Goal: Information Seeking & Learning: Find specific fact

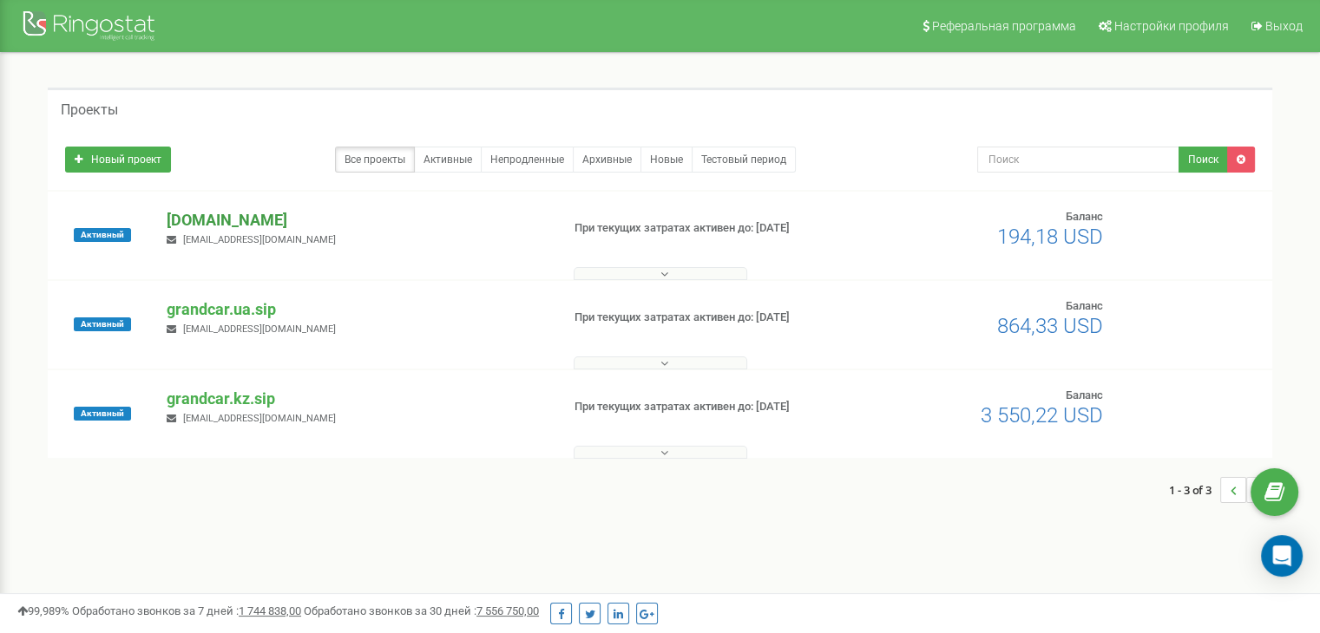
click at [232, 220] on p "[DOMAIN_NAME]" at bounding box center [356, 220] width 379 height 23
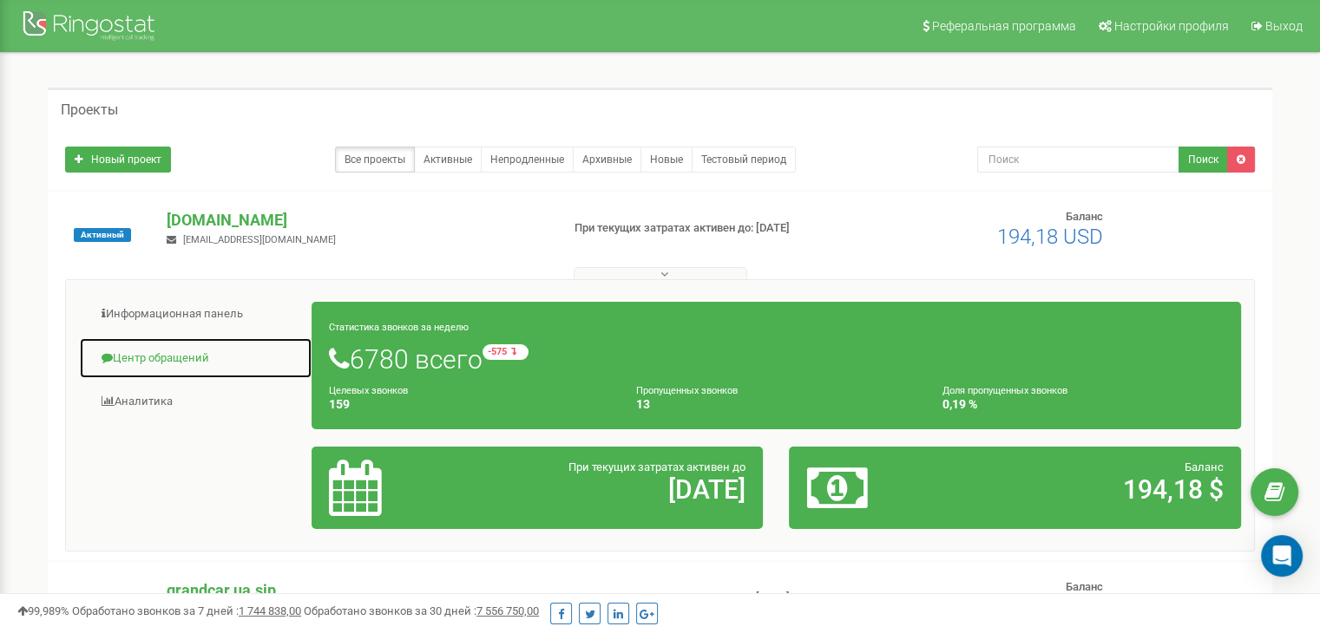
click at [194, 354] on link "Центр обращений" at bounding box center [195, 359] width 233 height 43
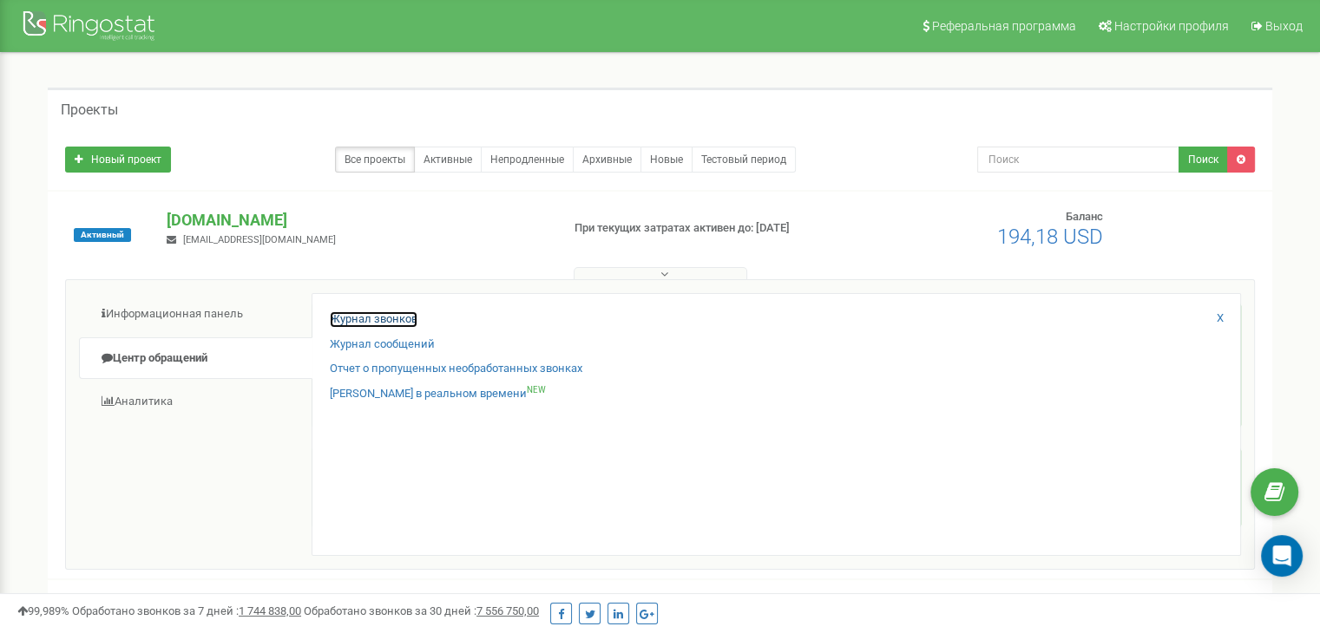
click at [401, 321] on link "Журнал звонков" at bounding box center [374, 320] width 88 height 16
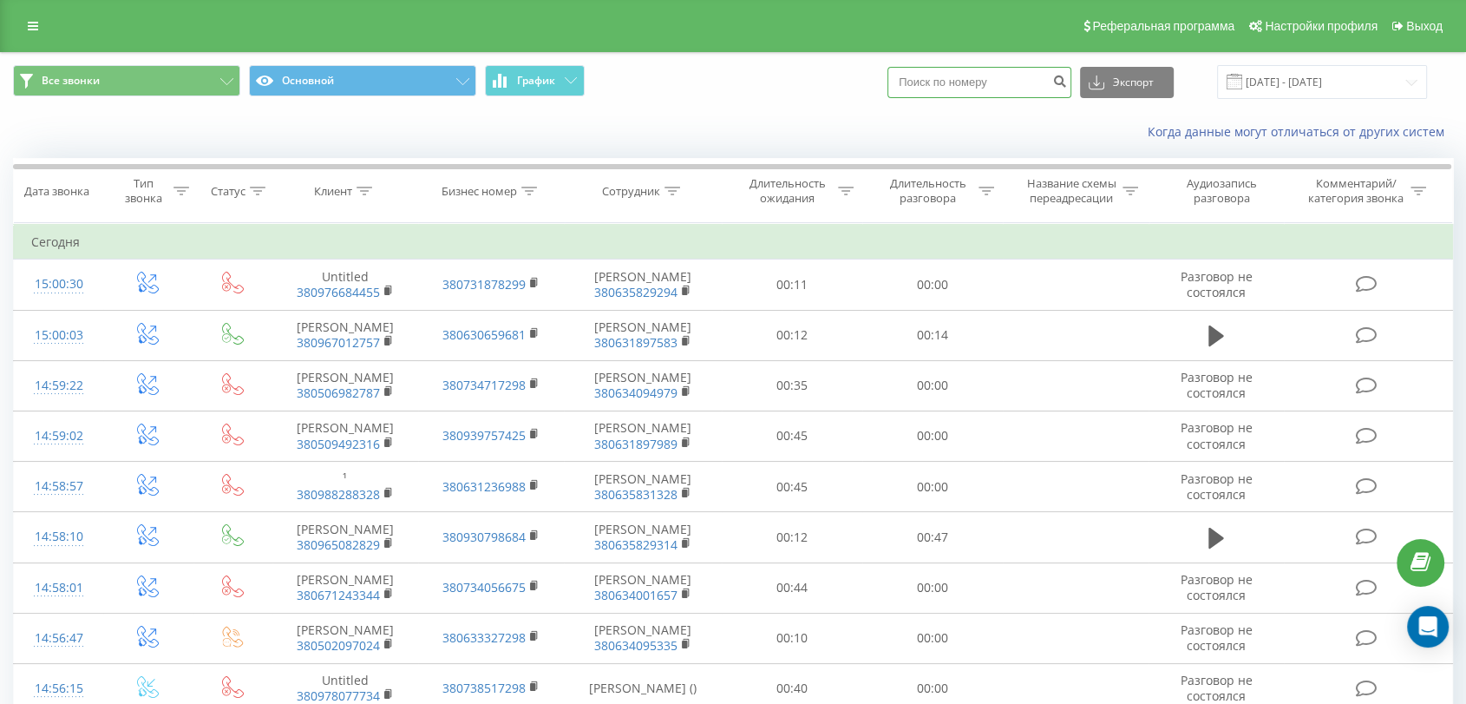
click at [978, 75] on input at bounding box center [980, 82] width 184 height 31
paste input "380 97 299 0991"
type input "380 97 299 0991"
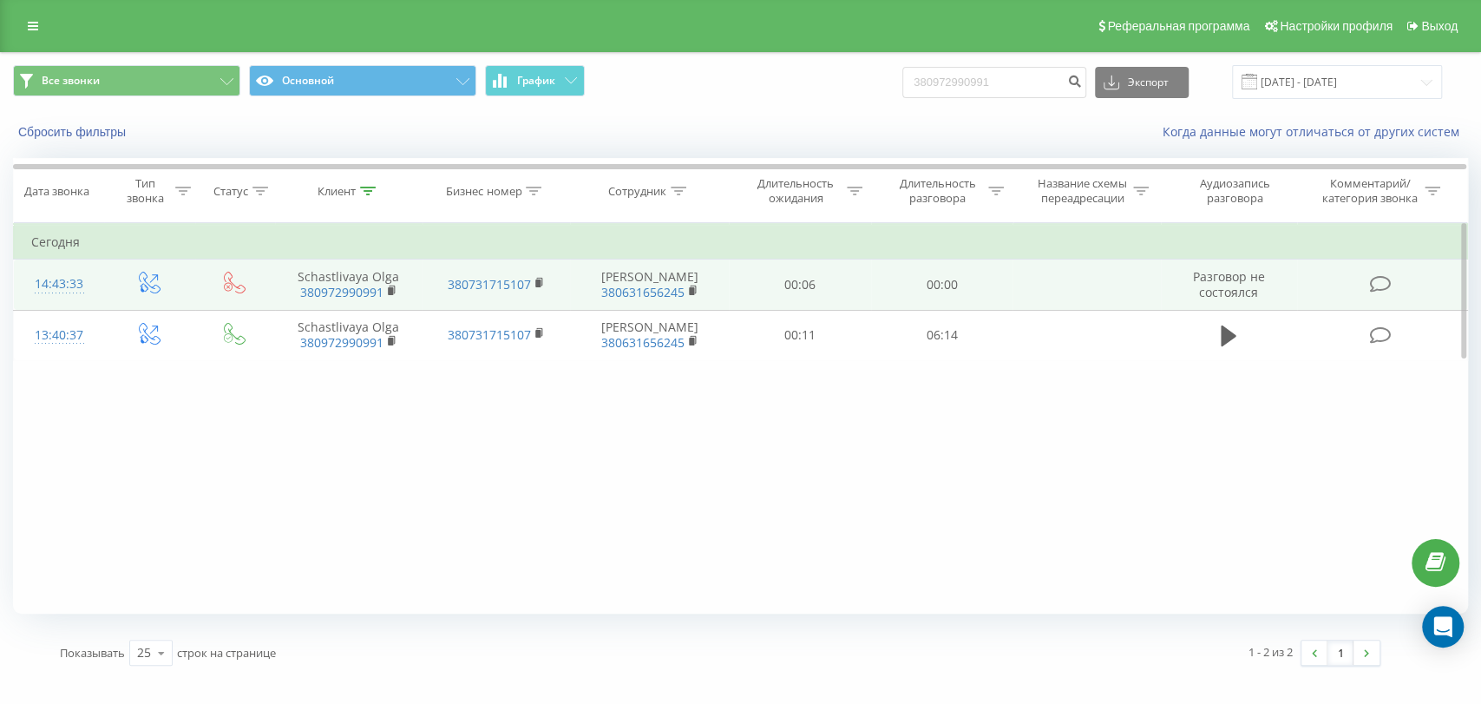
click at [955, 291] on td "00:00" at bounding box center [942, 284] width 142 height 50
click at [1220, 280] on span "Разговор не состоялся" at bounding box center [1229, 284] width 72 height 32
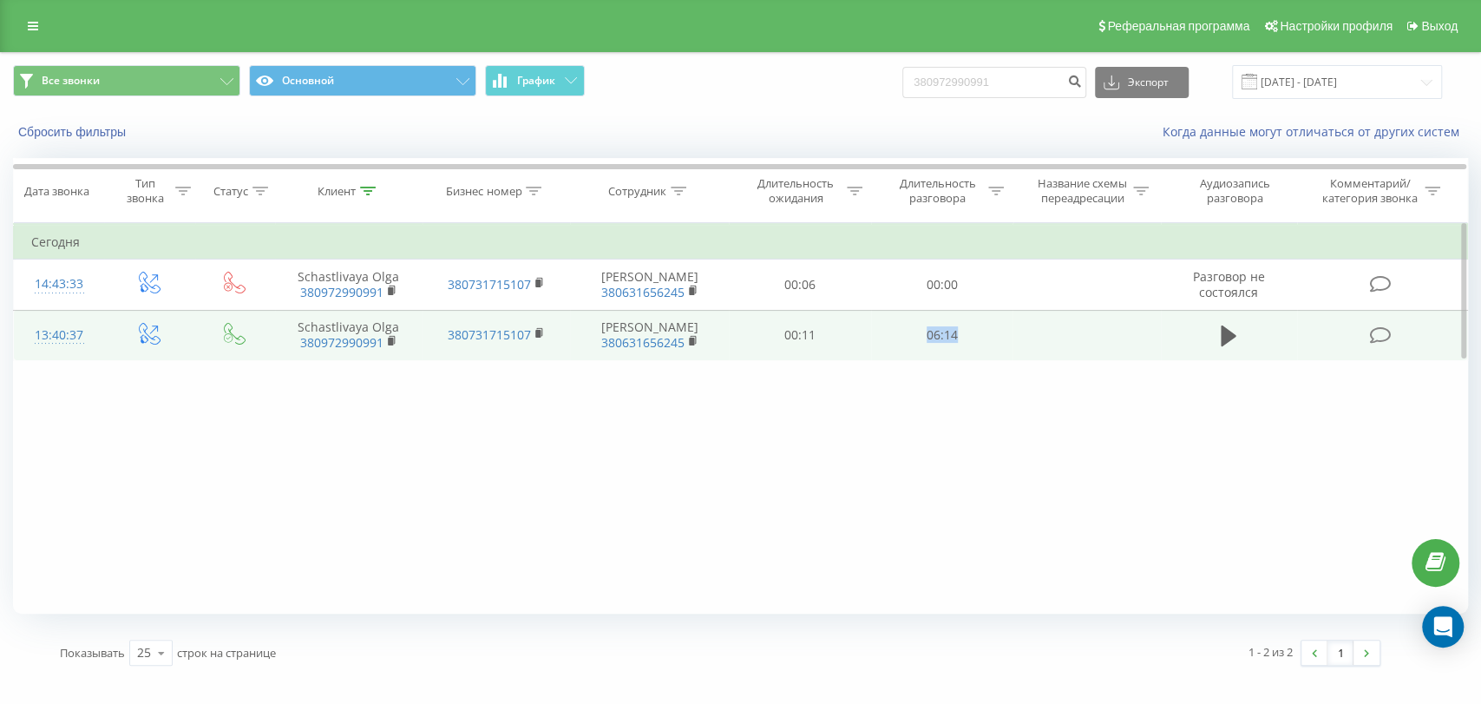
drag, startPoint x: 974, startPoint y: 343, endPoint x: 914, endPoint y: 343, distance: 59.9
click at [914, 343] on td "06:14" at bounding box center [942, 335] width 142 height 50
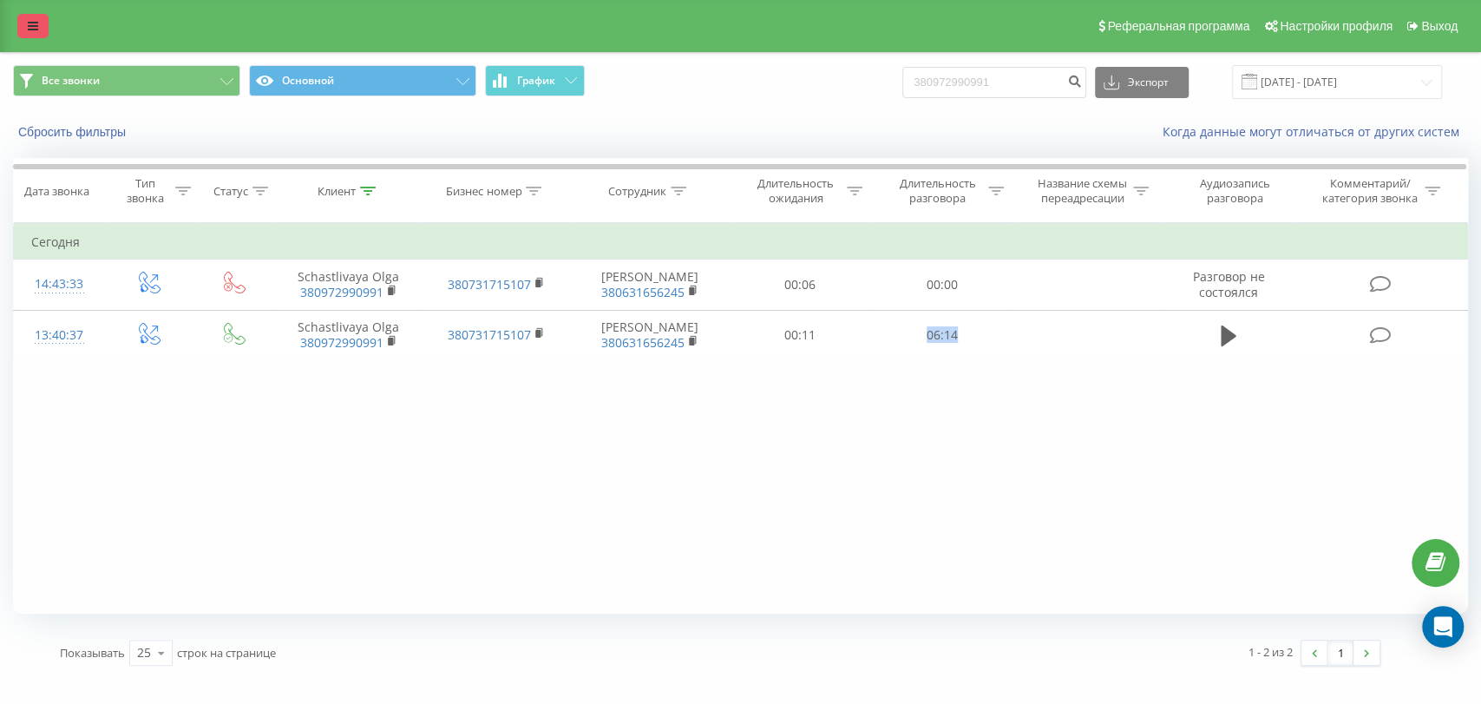
click at [40, 25] on link at bounding box center [32, 26] width 31 height 24
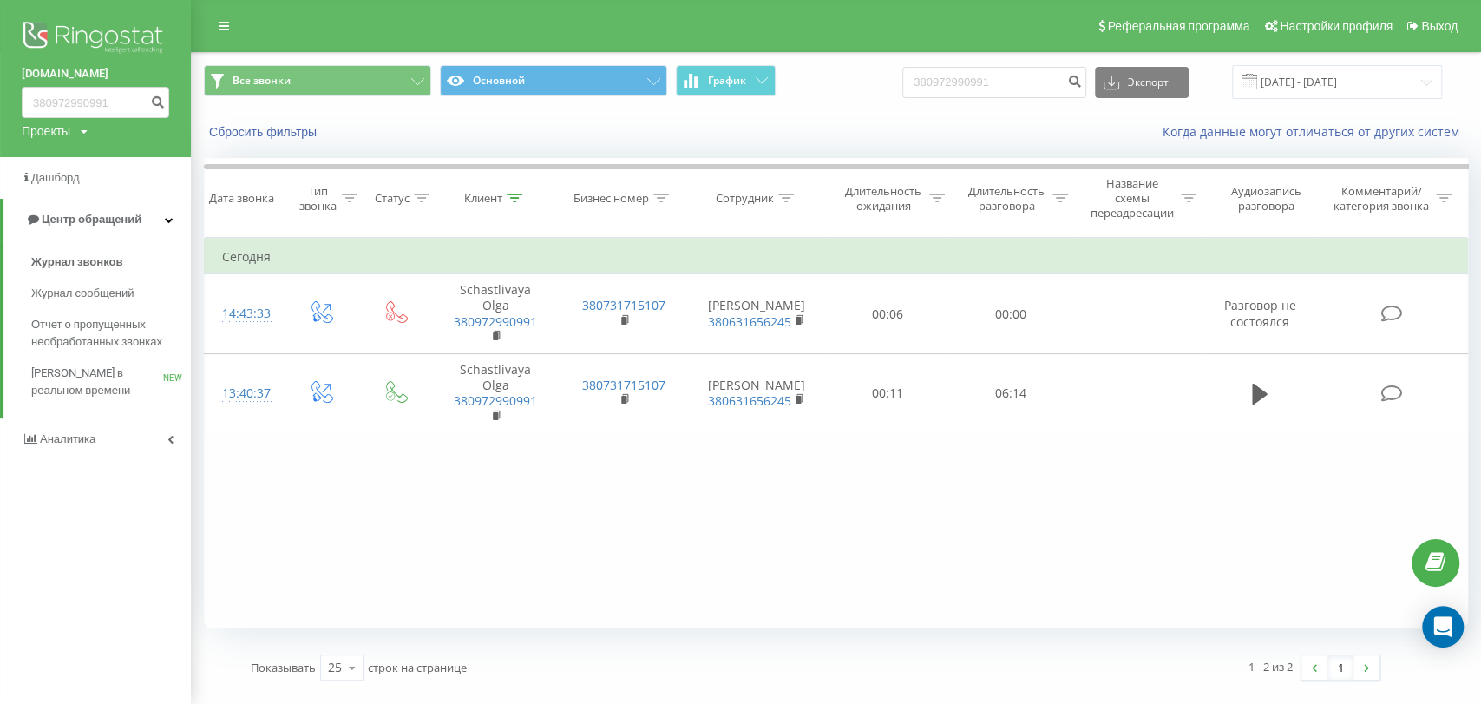
click at [83, 133] on icon at bounding box center [84, 132] width 7 height 10
click at [95, 233] on div "grandcar.ua.sip" at bounding box center [79, 223] width 112 height 33
click at [87, 131] on icon at bounding box center [84, 132] width 7 height 10
click at [83, 219] on link "grandcar.ua.sip" at bounding box center [78, 223] width 84 height 14
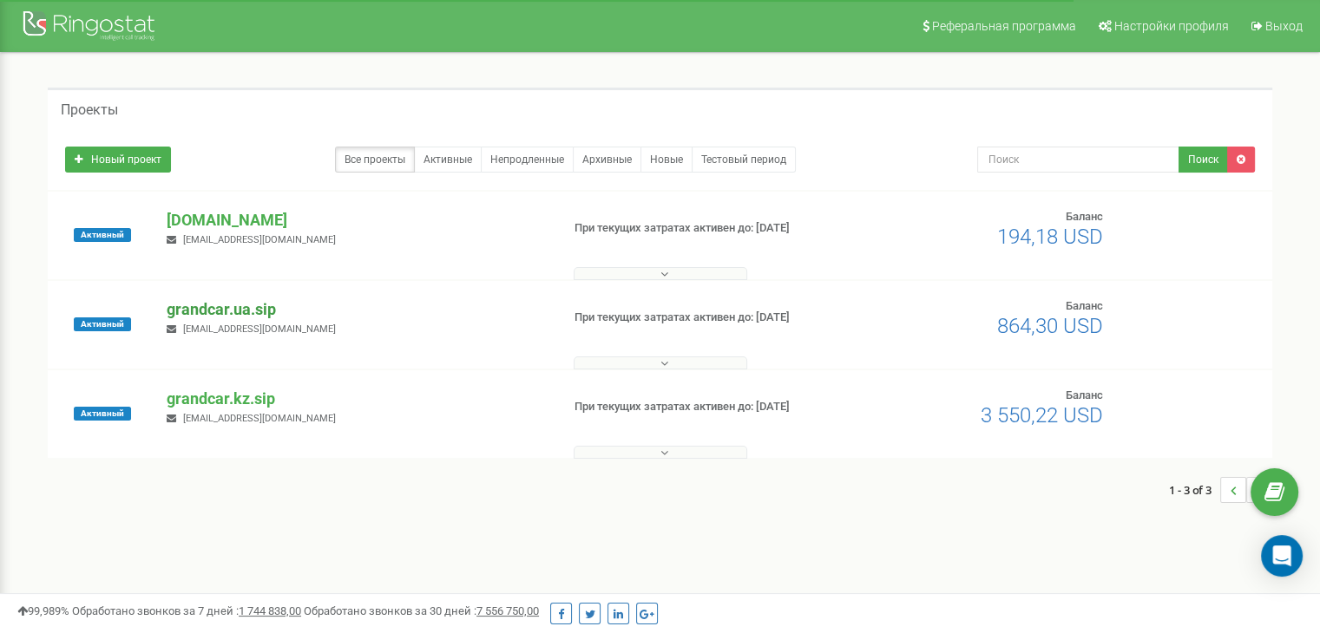
click at [219, 307] on p "grandcar.ua.sip" at bounding box center [356, 310] width 379 height 23
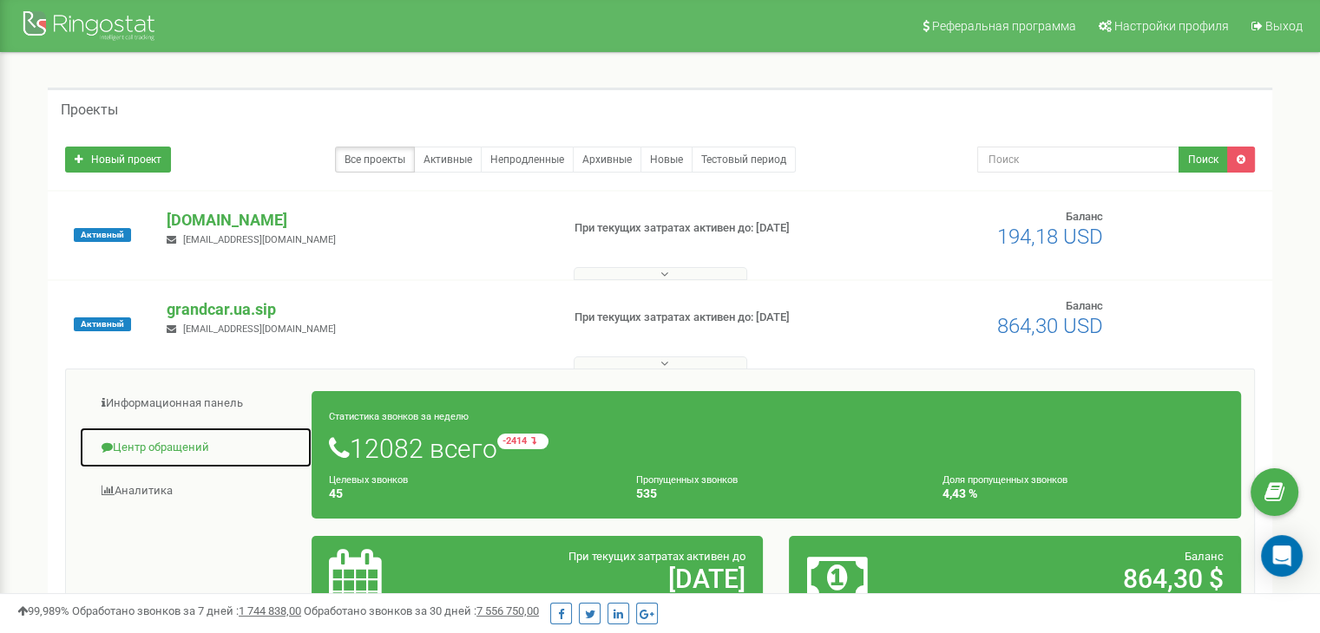
click at [190, 449] on link "Центр обращений" at bounding box center [195, 448] width 233 height 43
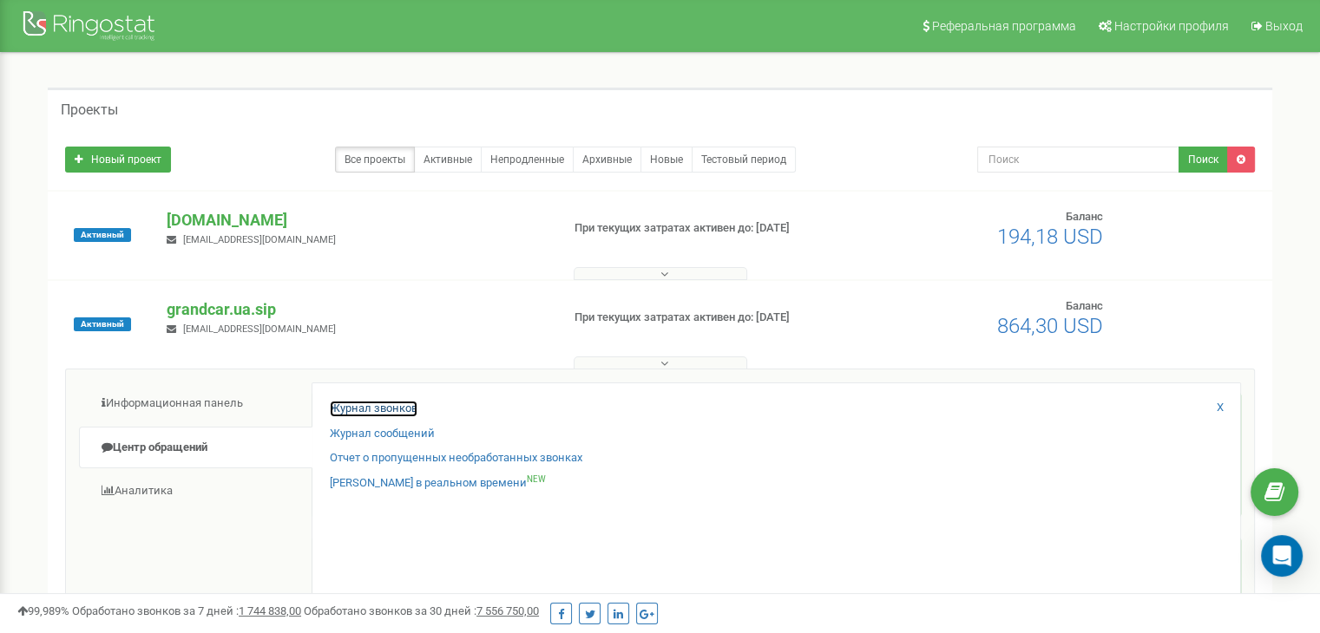
click at [386, 415] on link "Журнал звонков" at bounding box center [374, 409] width 88 height 16
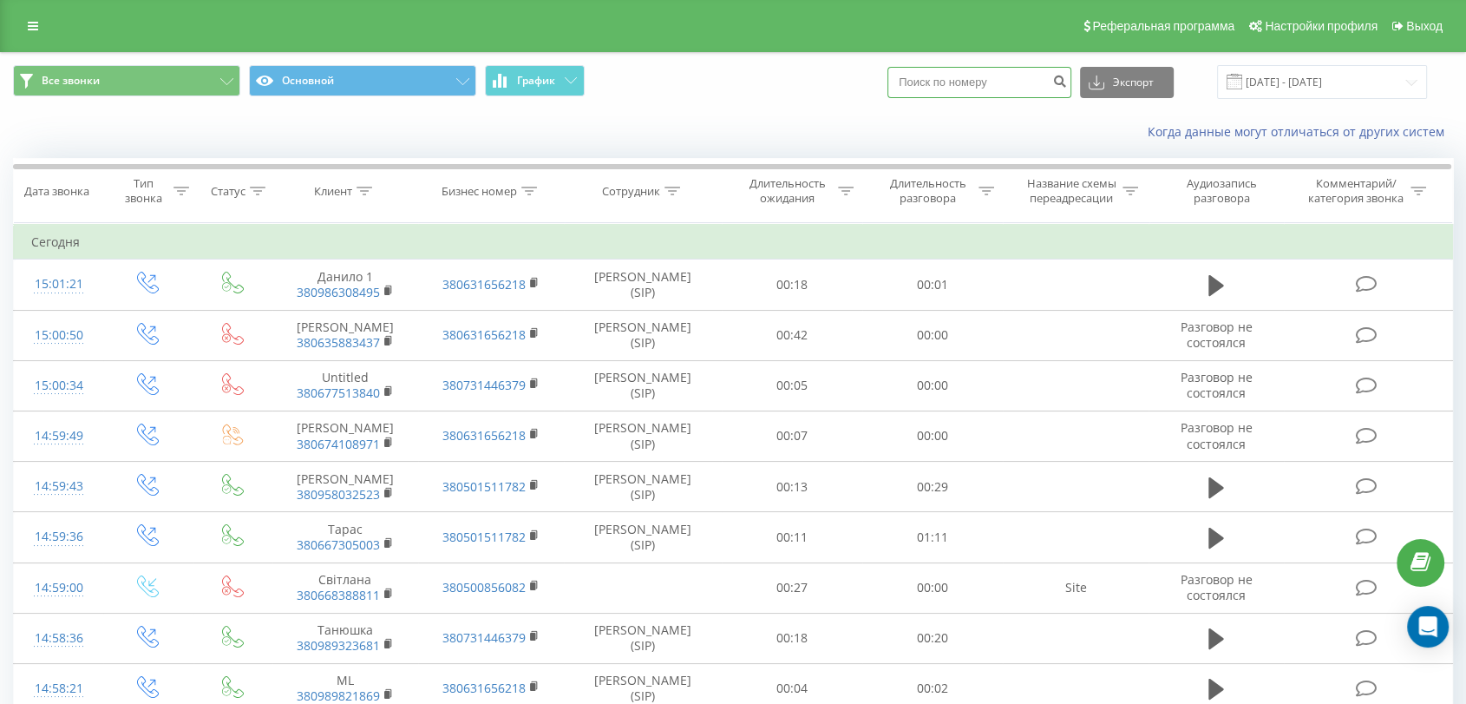
click at [979, 81] on input at bounding box center [980, 82] width 184 height 31
paste input "380 97 299 0991"
type input "380 97 299 0991"
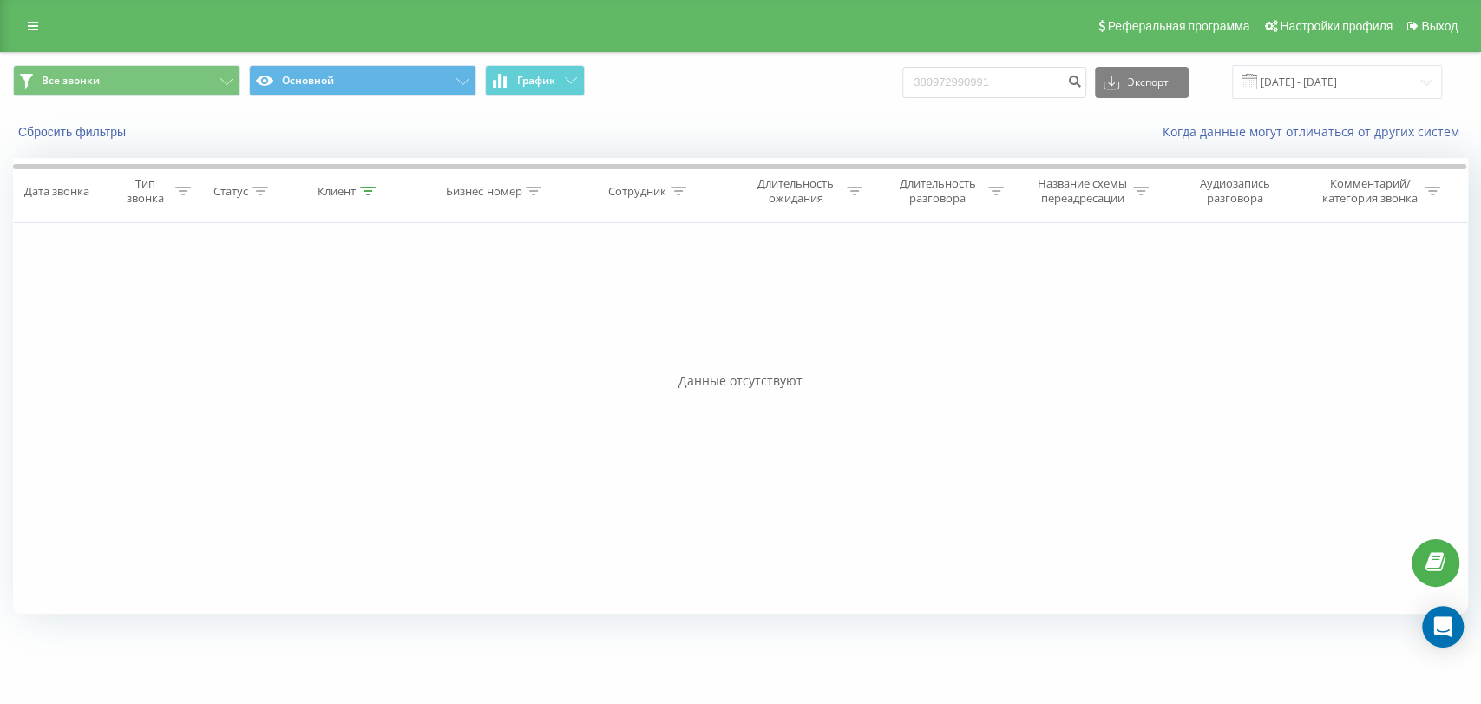
click at [796, 387] on div "Данные отсутствуют" at bounding box center [740, 380] width 1455 height 17
drag, startPoint x: 803, startPoint y: 384, endPoint x: 672, endPoint y: 382, distance: 130.2
click at [672, 382] on div "Данные отсутствуют" at bounding box center [740, 380] width 1455 height 17
click at [1029, 79] on input "380972990991" at bounding box center [994, 82] width 184 height 31
drag, startPoint x: 1040, startPoint y: 76, endPoint x: 919, endPoint y: 79, distance: 120.6
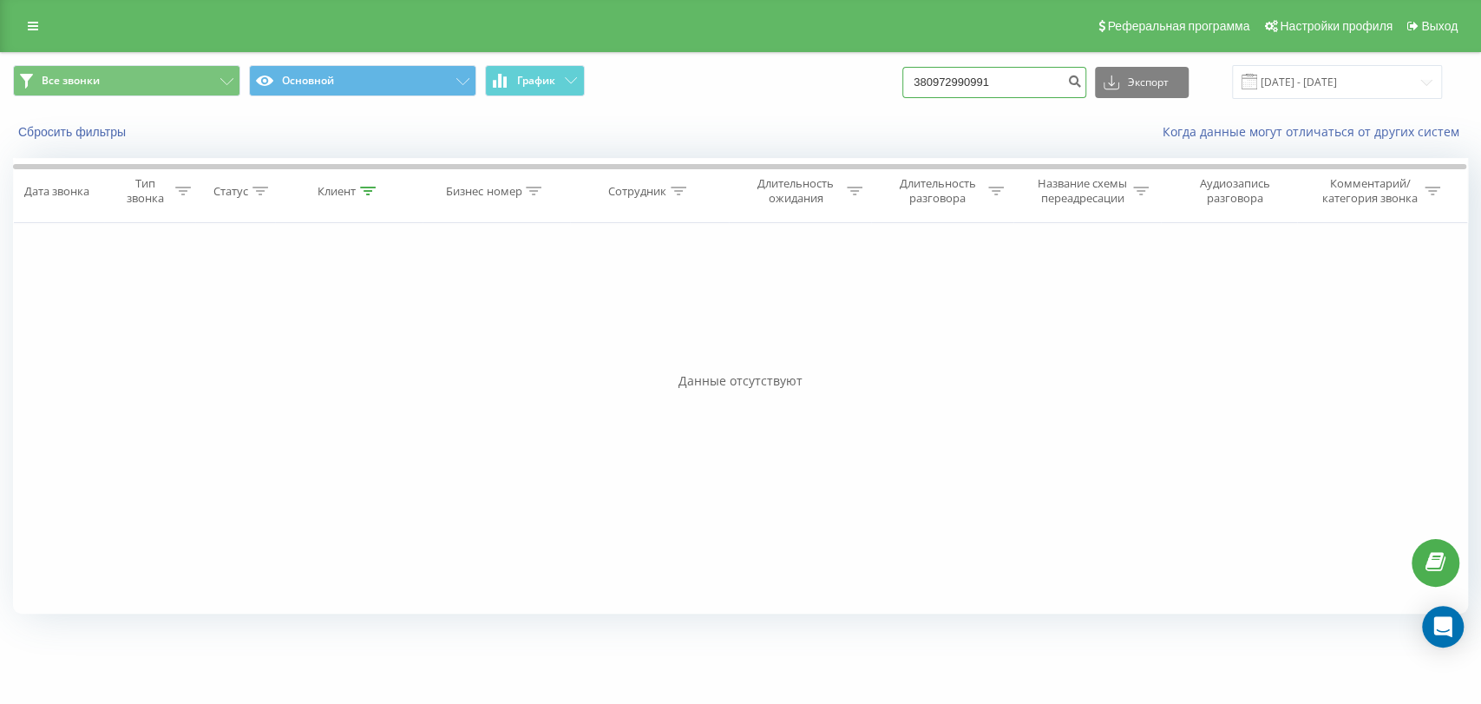
click at [919, 79] on div "Все звонки Основной График 380972990991 Экспорт .csv .xls .xlsx 20.05.2025 - 20…" at bounding box center [740, 82] width 1455 height 34
click at [677, 189] on icon at bounding box center [679, 191] width 16 height 9
click at [673, 311] on input "text" at bounding box center [650, 315] width 153 height 30
type input "I"
click at [666, 356] on span "OK" at bounding box center [686, 349] width 49 height 27
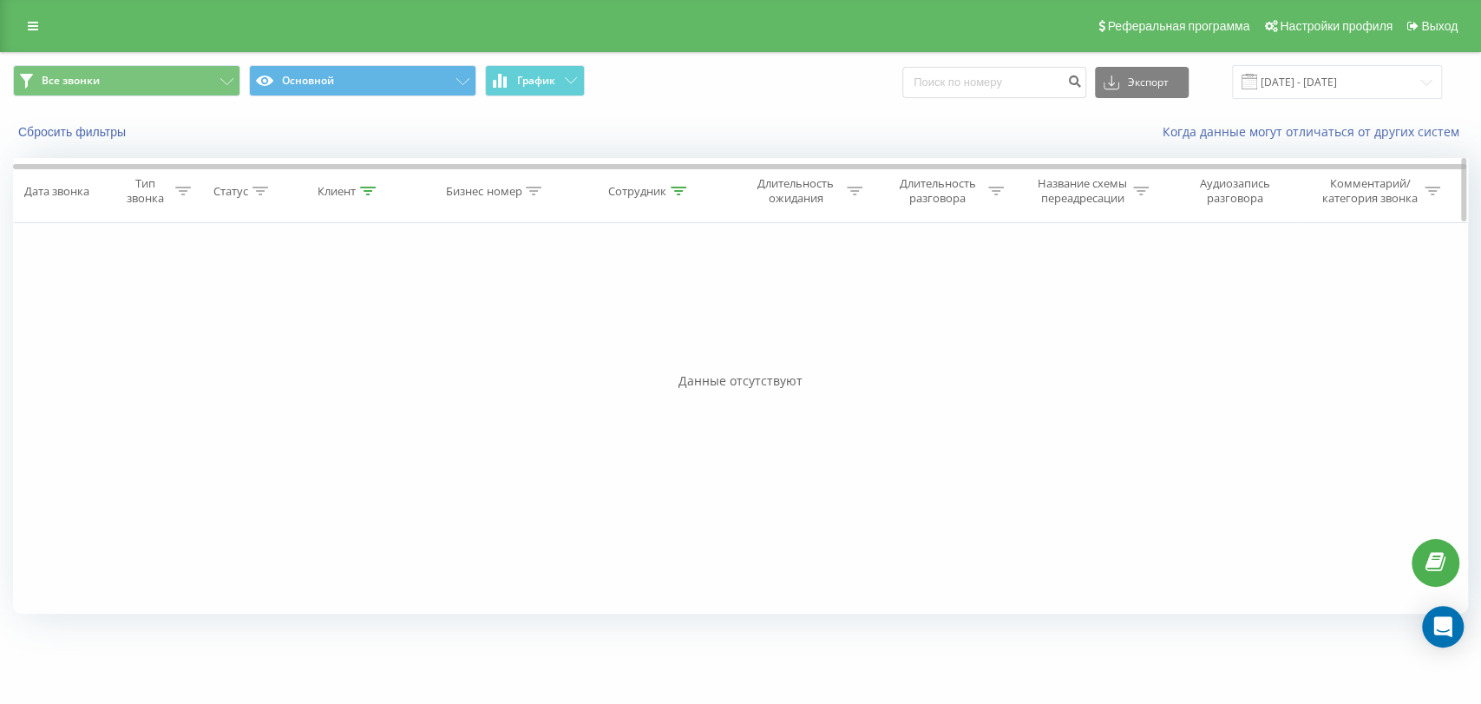
click at [673, 190] on icon at bounding box center [679, 191] width 16 height 9
click at [649, 314] on input "Шутько" at bounding box center [650, 315] width 153 height 30
click at [618, 312] on input "Шутько" at bounding box center [650, 315] width 153 height 30
click at [699, 360] on span "OK" at bounding box center [686, 349] width 49 height 27
click at [675, 187] on icon at bounding box center [679, 191] width 16 height 9
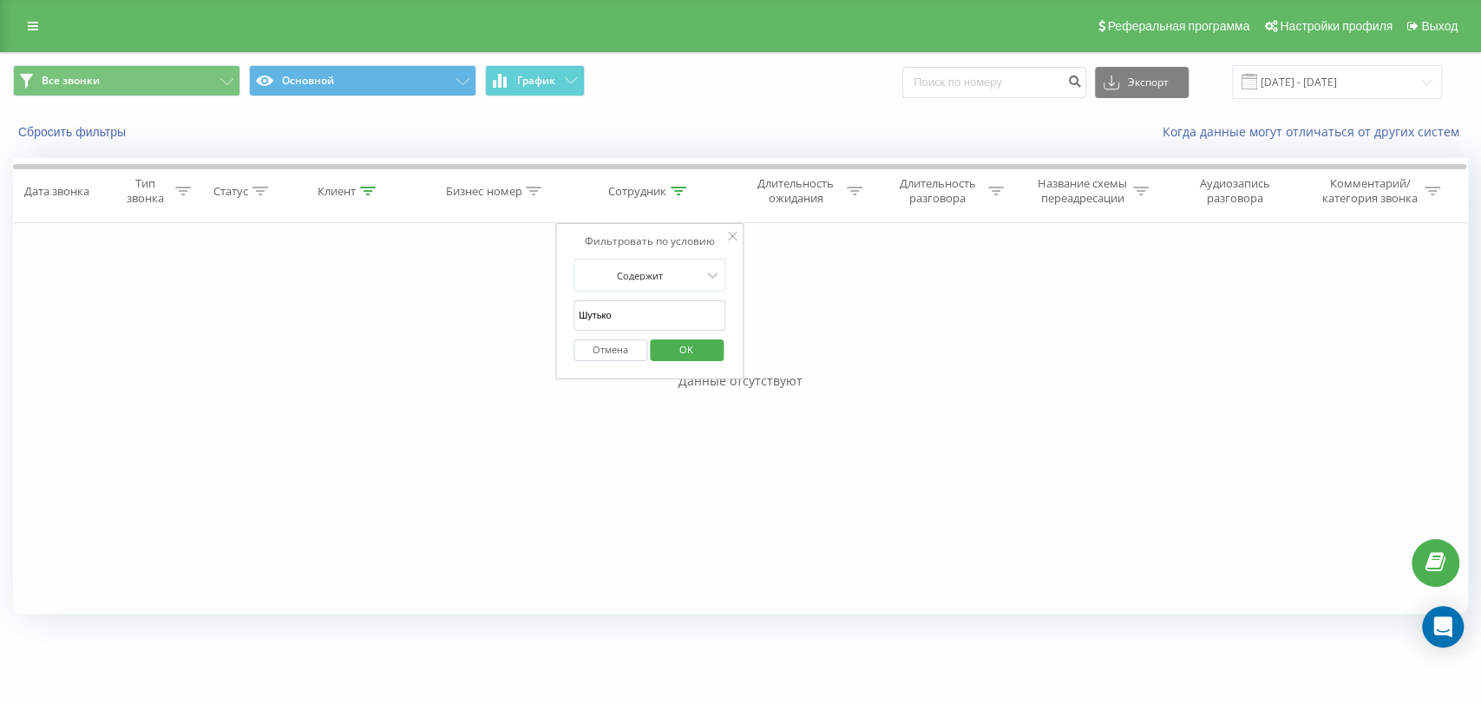
click at [687, 322] on input "Шутько" at bounding box center [650, 315] width 153 height 30
click at [692, 281] on div at bounding box center [640, 275] width 123 height 16
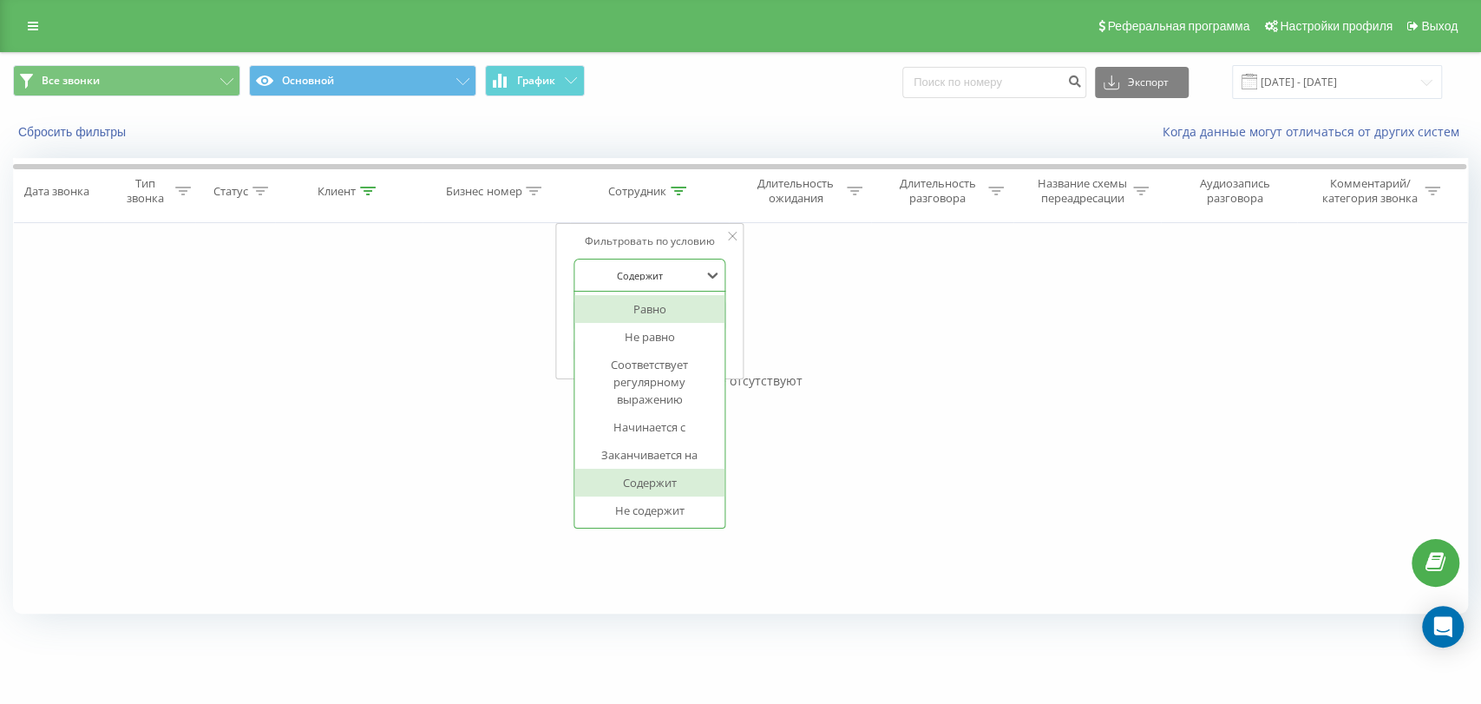
click at [692, 281] on div at bounding box center [640, 275] width 123 height 16
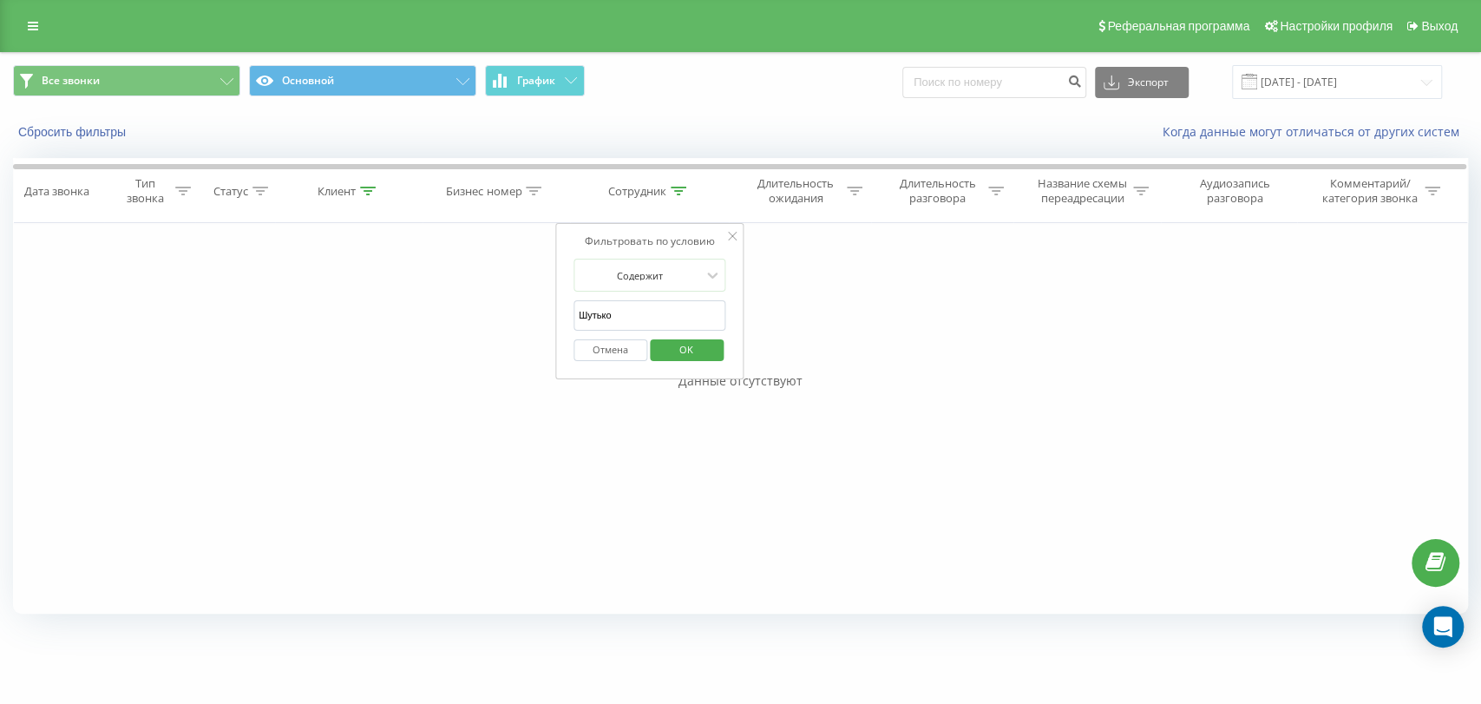
click at [651, 312] on input "Шутько" at bounding box center [650, 315] width 153 height 30
drag, startPoint x: 627, startPoint y: 320, endPoint x: 564, endPoint y: 321, distance: 62.5
click at [564, 321] on div "Фильтровать по условию Содержит Шутько Отмена OK" at bounding box center [649, 301] width 189 height 156
paste input "Андрій Шутько"
click at [665, 349] on span "OK" at bounding box center [686, 349] width 49 height 27
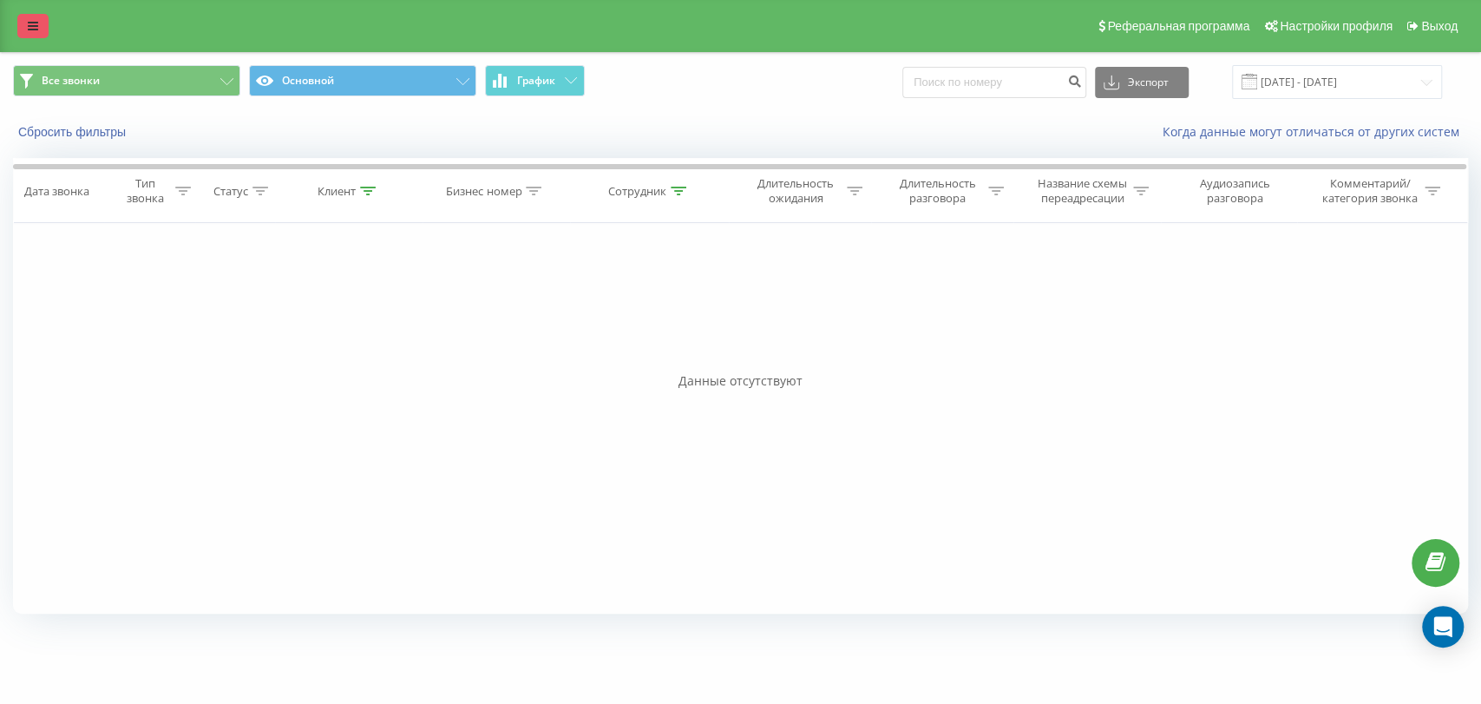
click at [35, 22] on icon at bounding box center [33, 26] width 10 height 12
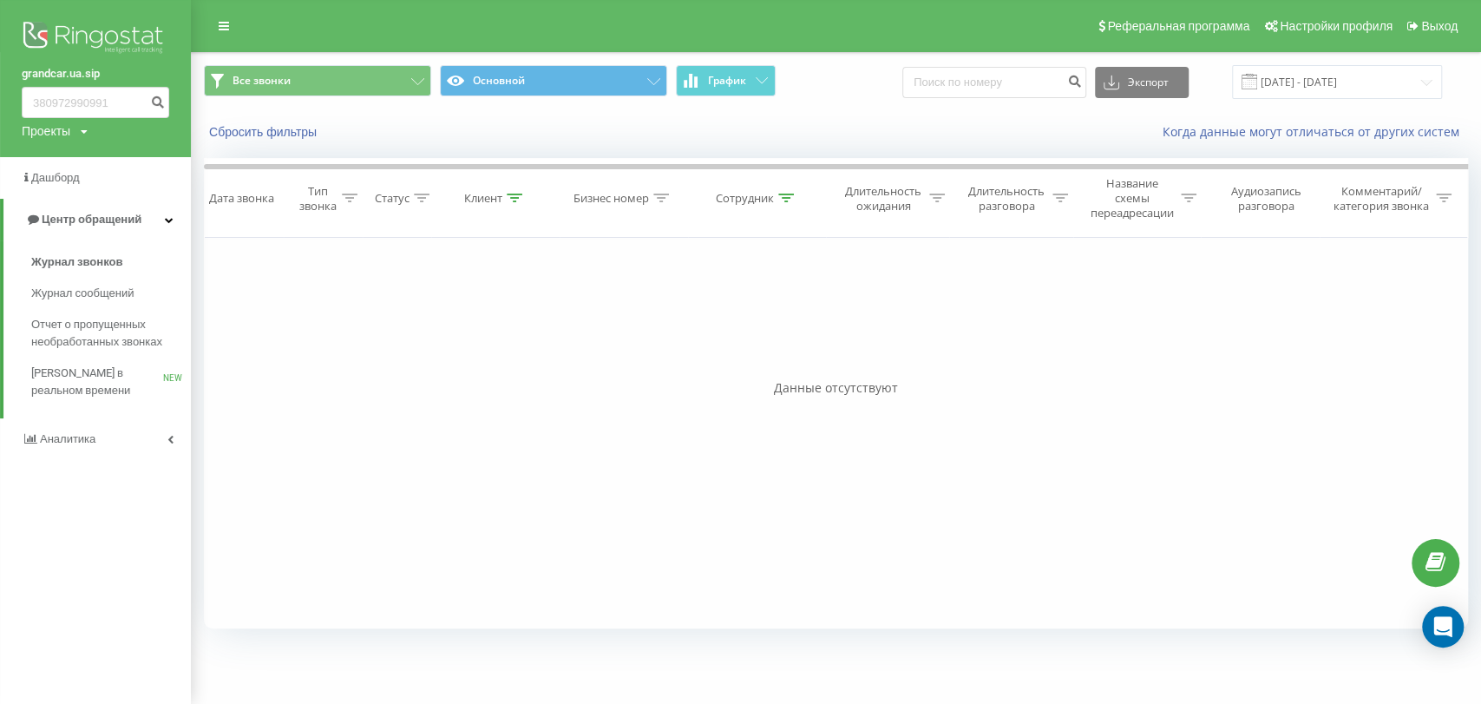
click at [1027, 594] on div "Фильтровать по условию Равно Введите значение Отмена OK Фильтровать по условию …" at bounding box center [836, 433] width 1264 height 390
click at [909, 444] on div "Фильтровать по условию Равно Введите значение Отмена OK Фильтровать по условию …" at bounding box center [836, 433] width 1264 height 390
click at [220, 20] on icon at bounding box center [224, 26] width 10 height 12
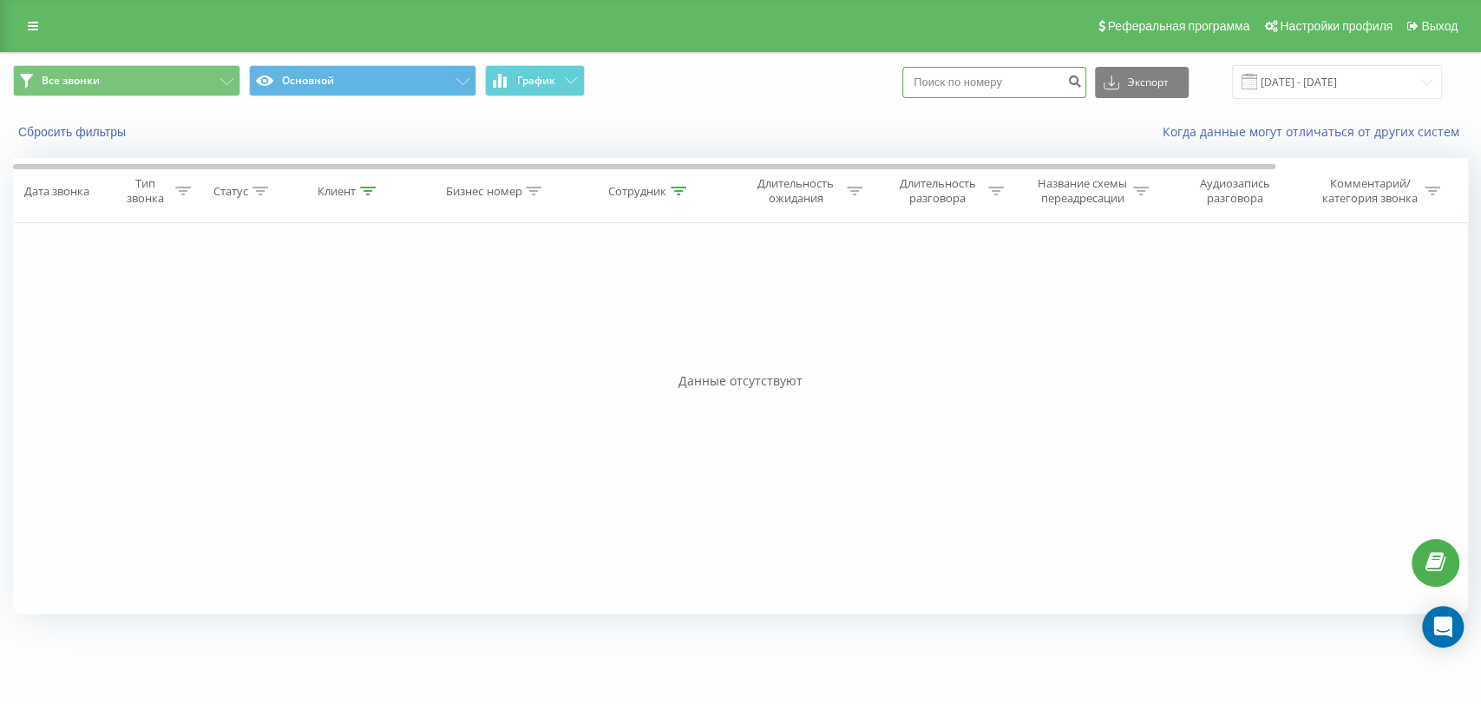
click at [996, 84] on input at bounding box center [994, 82] width 184 height 31
click at [676, 188] on icon at bounding box center [679, 191] width 16 height 9
click at [649, 327] on input "Андрій Шутько" at bounding box center [650, 315] width 153 height 30
drag, startPoint x: 625, startPoint y: 318, endPoint x: 613, endPoint y: 318, distance: 11.3
click at [613, 318] on input "Андрій Шутько" at bounding box center [650, 315] width 153 height 30
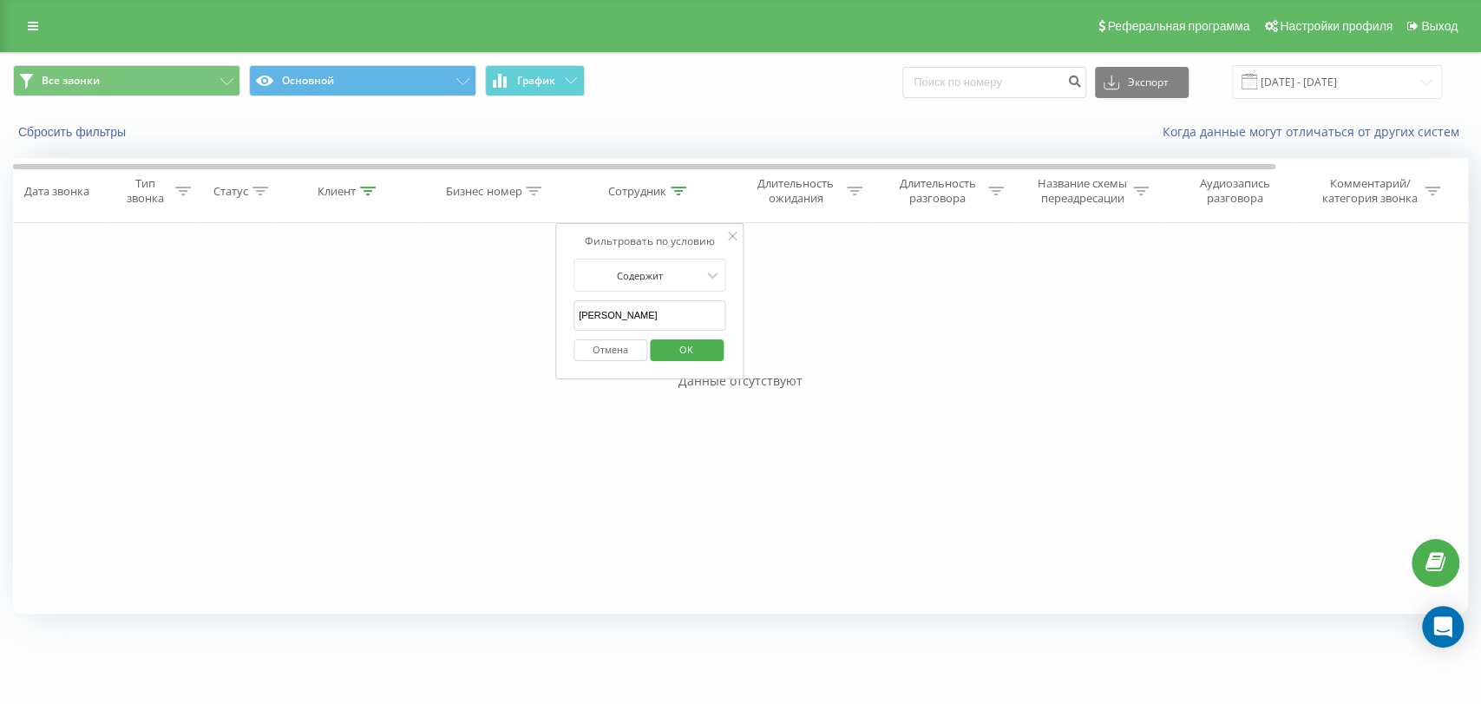
click at [664, 305] on input "Андрій" at bounding box center [650, 315] width 153 height 30
type input "Андрій"
click at [687, 353] on span "OK" at bounding box center [686, 349] width 49 height 27
click at [366, 192] on icon at bounding box center [368, 191] width 16 height 9
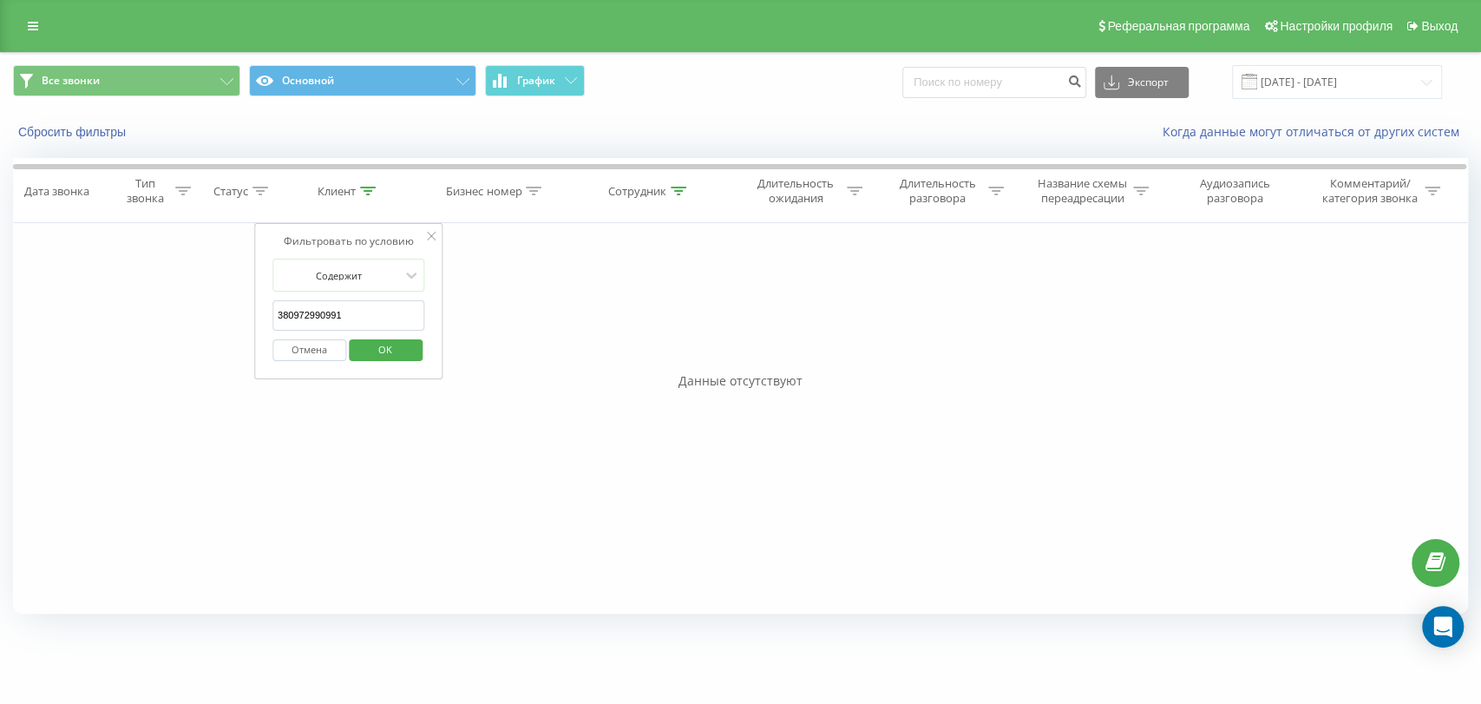
drag, startPoint x: 368, startPoint y: 314, endPoint x: 266, endPoint y: 310, distance: 101.6
click at [266, 310] on div "Фильтровать по условию Содержит 380972990991 Отмена OK" at bounding box center [348, 301] width 189 height 156
click at [388, 356] on span "OK" at bounding box center [385, 349] width 49 height 27
click at [370, 188] on icon at bounding box center [368, 191] width 16 height 9
click at [332, 344] on button "Отмена" at bounding box center [309, 350] width 74 height 22
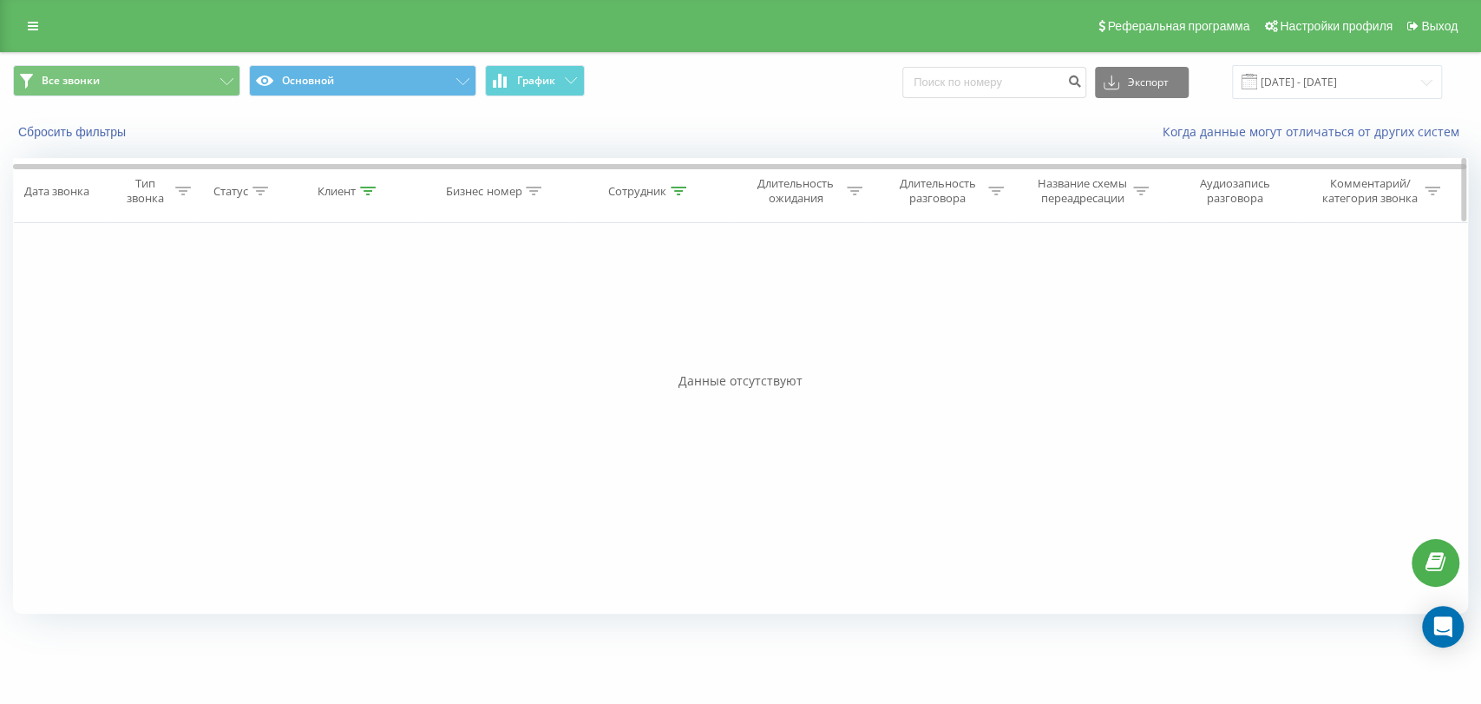
drag, startPoint x: 376, startPoint y: 187, endPoint x: 365, endPoint y: 187, distance: 10.4
click at [368, 187] on div "Клиент" at bounding box center [349, 191] width 148 height 15
click at [365, 187] on icon at bounding box center [368, 191] width 16 height 9
click at [368, 188] on icon at bounding box center [368, 191] width 16 height 9
drag, startPoint x: 302, startPoint y: 313, endPoint x: 278, endPoint y: 312, distance: 24.4
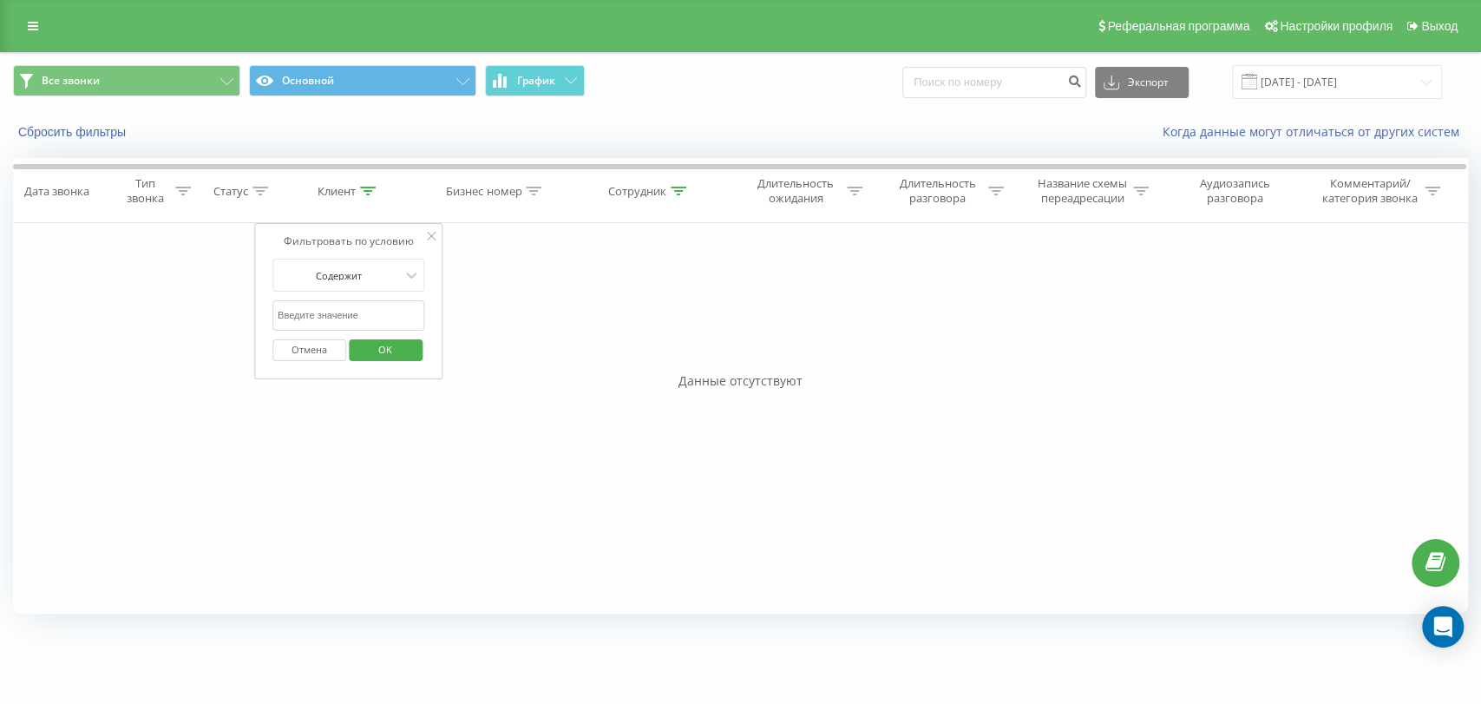
click at [278, 312] on input "text" at bounding box center [348, 315] width 153 height 30
type input "380972990991"
click at [310, 355] on button "Отмена" at bounding box center [309, 350] width 74 height 22
click at [368, 190] on icon at bounding box center [368, 191] width 16 height 9
drag, startPoint x: 373, startPoint y: 306, endPoint x: 277, endPoint y: 309, distance: 96.4
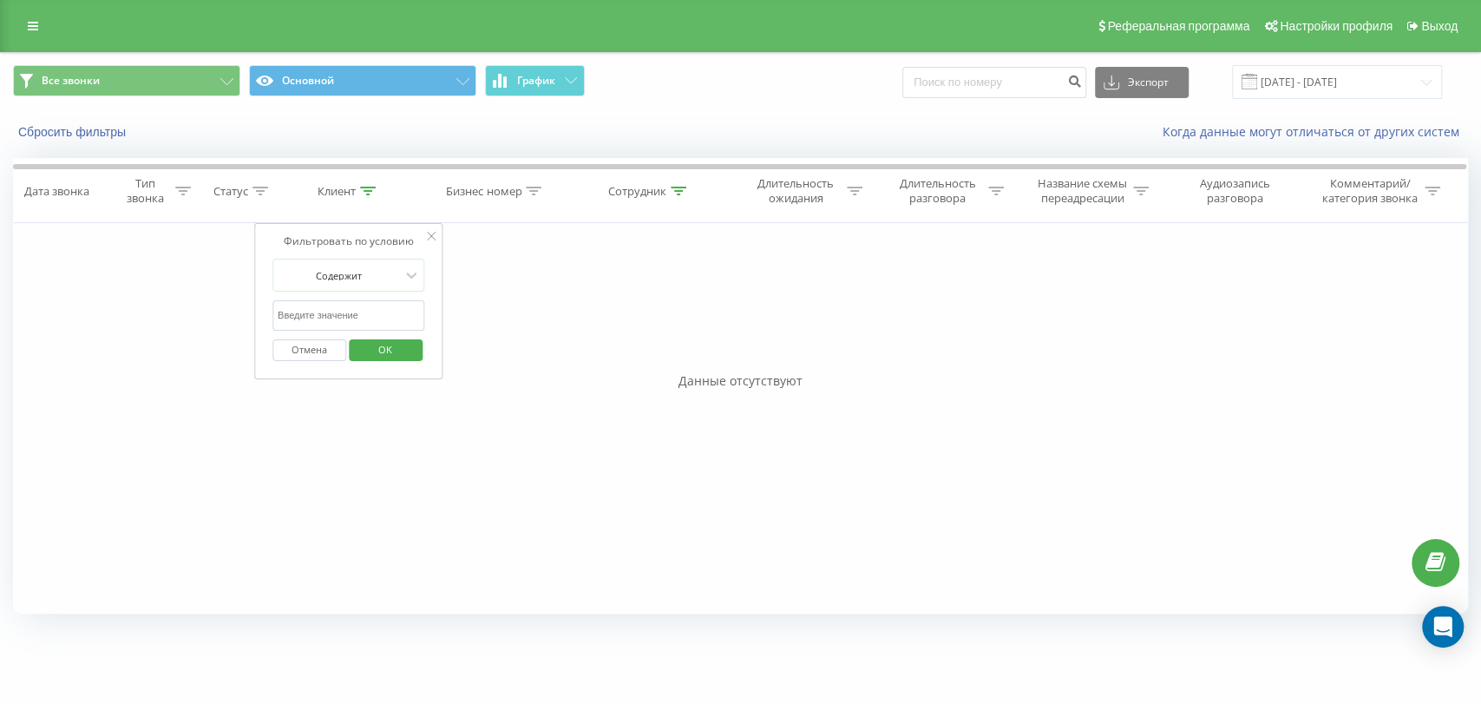
click at [277, 309] on input "text" at bounding box center [348, 315] width 153 height 30
type input "380972990991"
click at [370, 358] on span "OK" at bounding box center [385, 349] width 49 height 27
click at [374, 189] on icon at bounding box center [368, 191] width 16 height 9
click at [679, 197] on div at bounding box center [679, 191] width 16 height 15
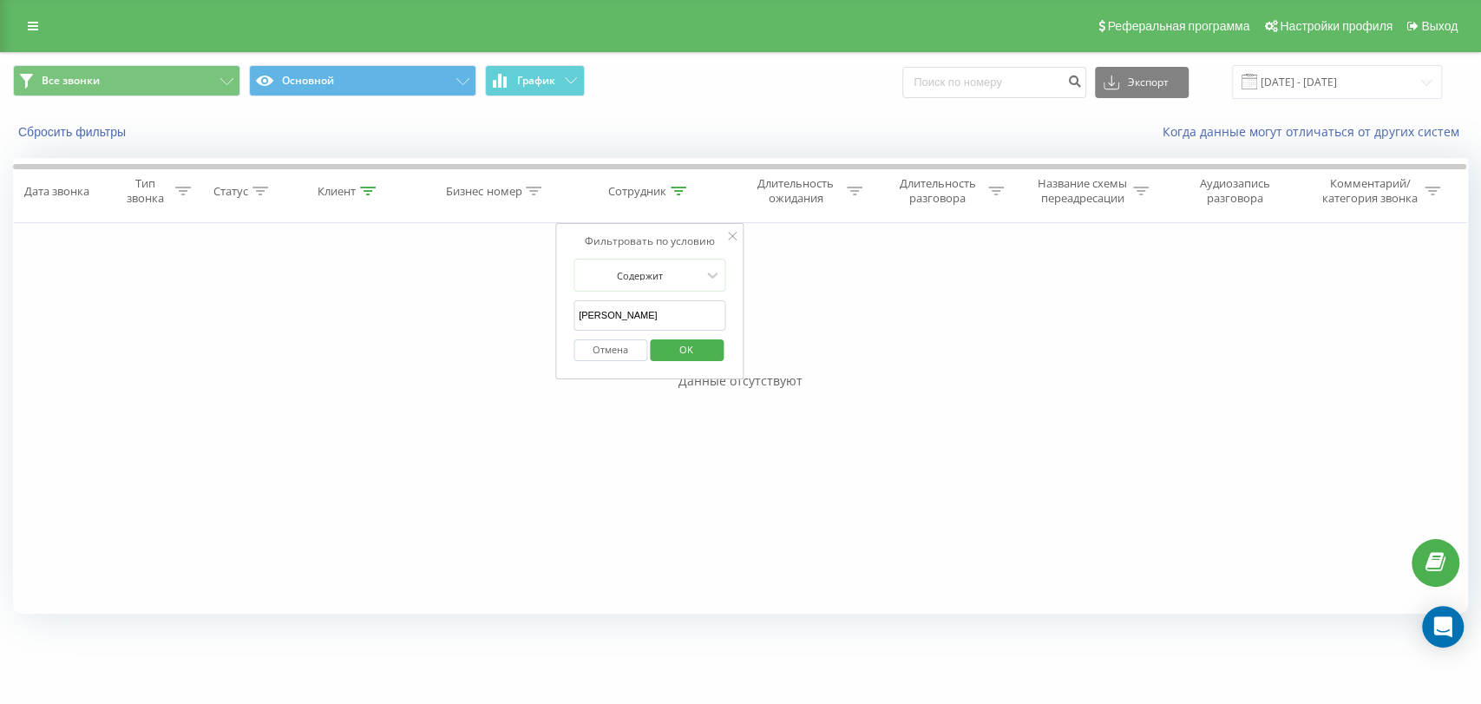
click at [629, 309] on input "Андрій" at bounding box center [650, 315] width 153 height 30
drag, startPoint x: 629, startPoint y: 309, endPoint x: 508, endPoint y: 320, distance: 121.1
click at [514, 315] on div "Фильтровать по условию Равно Введите значение Отмена OK Фильтровать по условию …" at bounding box center [740, 418] width 1455 height 390
type input "Ожегова"
drag, startPoint x: 673, startPoint y: 350, endPoint x: 675, endPoint y: 363, distance: 13.1
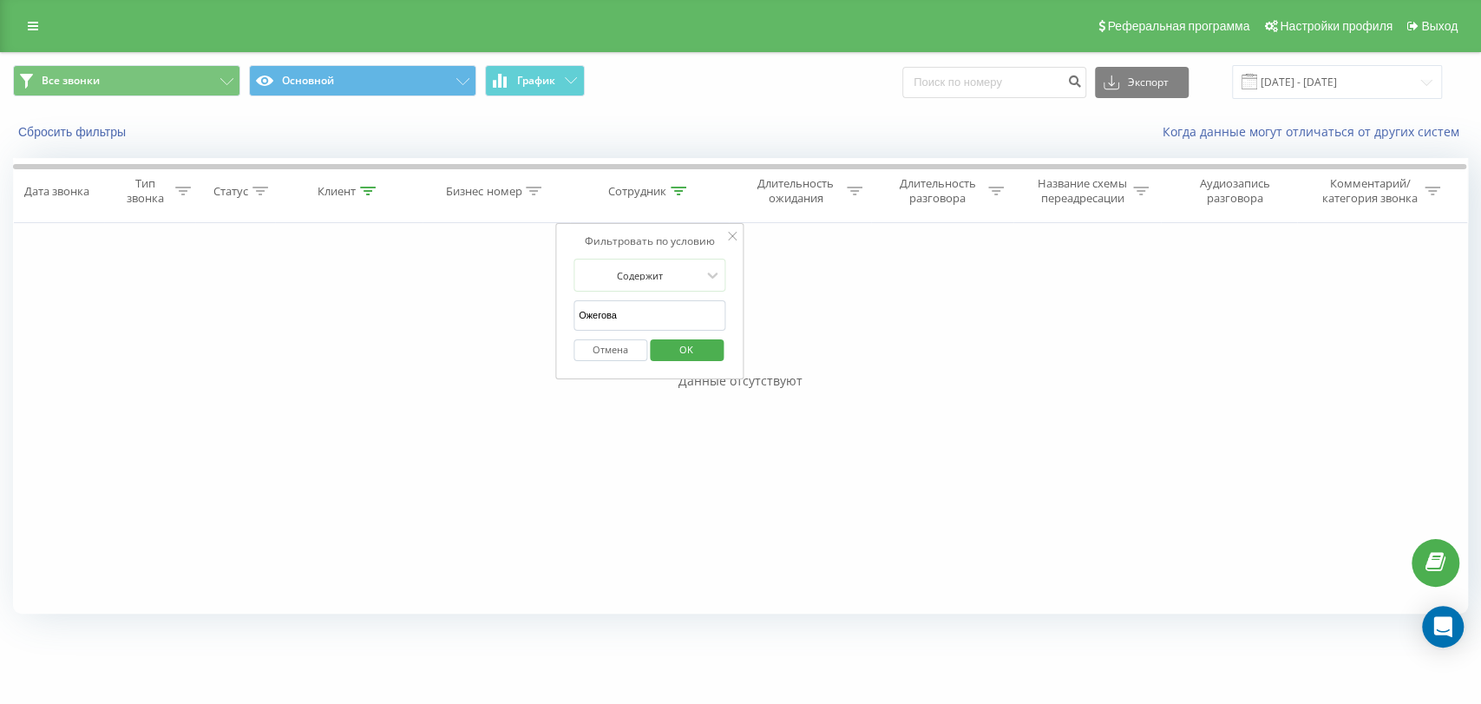
click at [675, 349] on span "OK" at bounding box center [686, 349] width 49 height 27
click at [680, 190] on icon at bounding box center [679, 191] width 16 height 9
click at [649, 320] on input "Ожегова" at bounding box center [650, 315] width 153 height 30
click at [229, 239] on div "Фильтровать по условию Равно Введите значение Отмена OK Фильтровать по условию …" at bounding box center [740, 418] width 1455 height 390
click at [380, 184] on div "Клиент" at bounding box center [349, 191] width 148 height 15
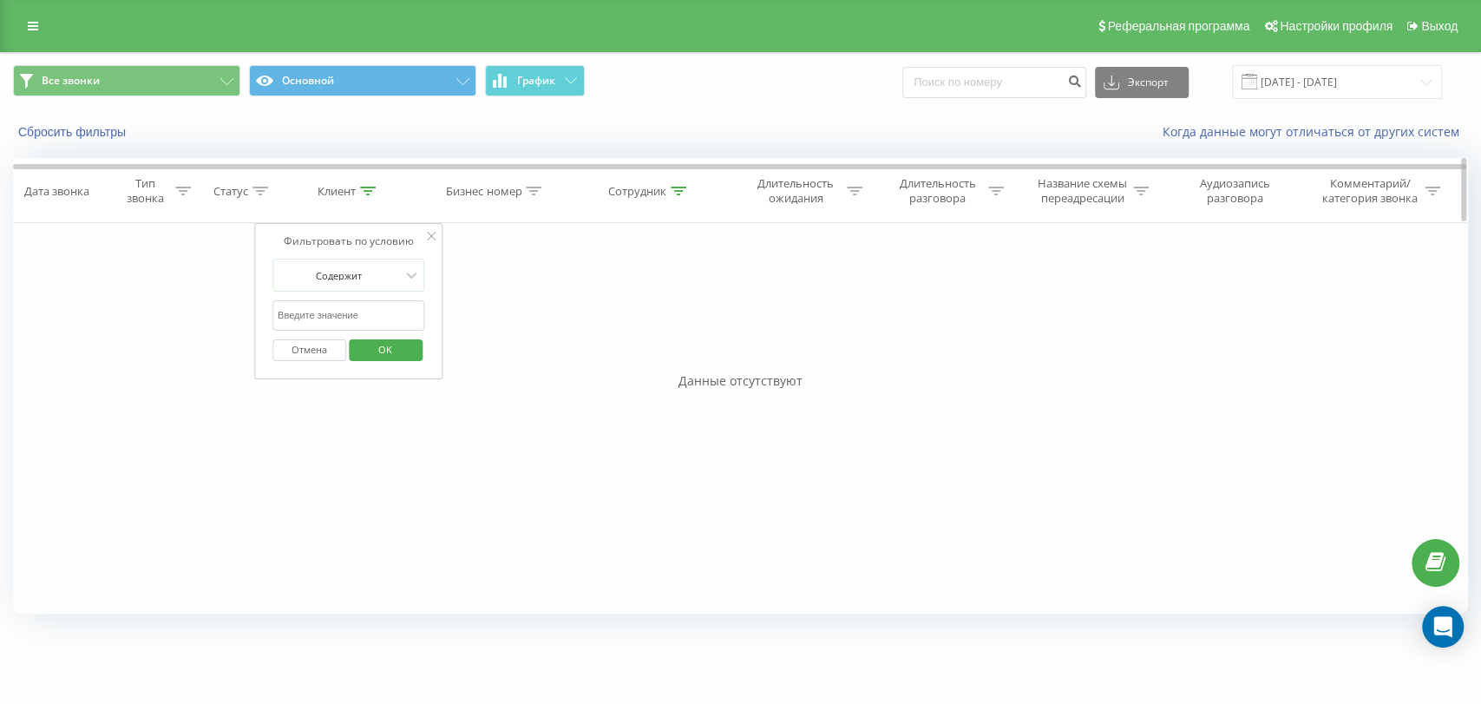
click at [373, 190] on icon at bounding box center [368, 191] width 16 height 9
click at [368, 187] on icon at bounding box center [368, 191] width 16 height 9
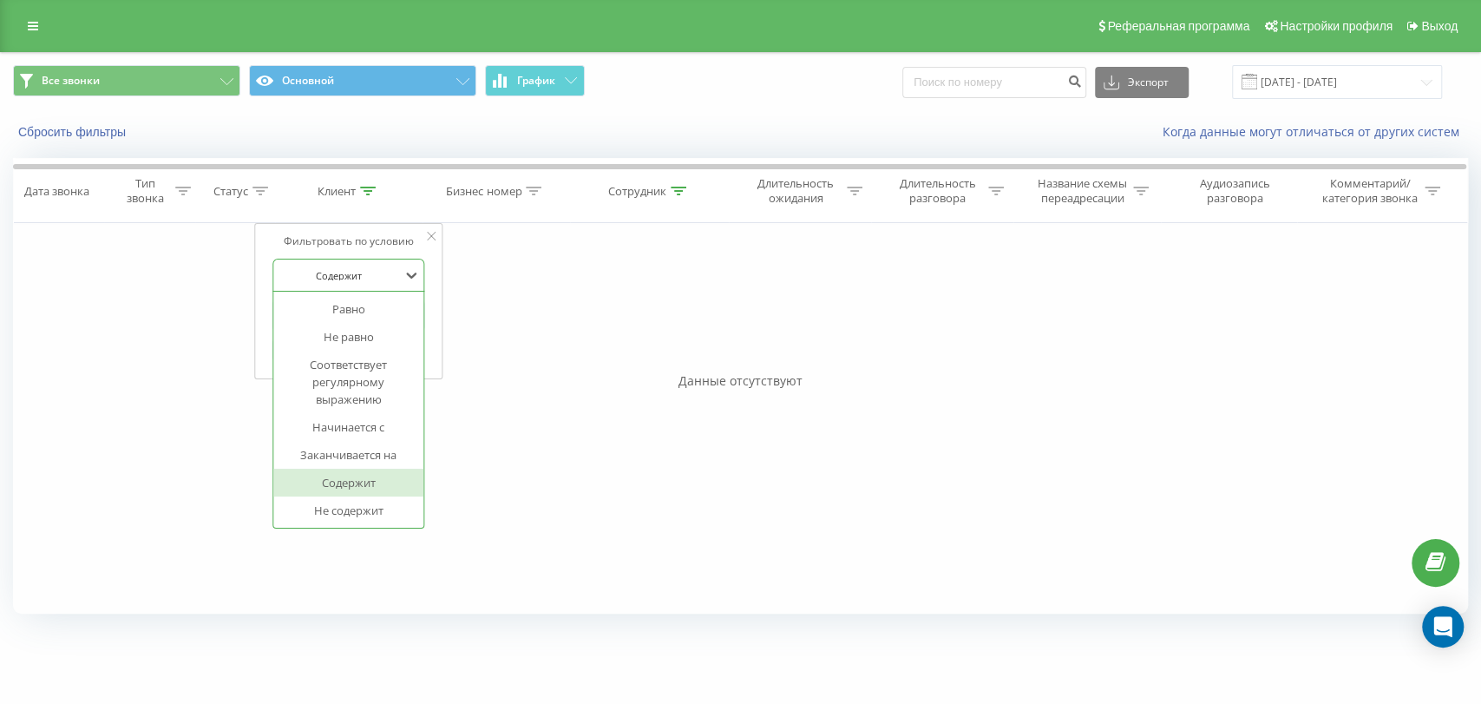
click at [347, 270] on div at bounding box center [339, 275] width 123 height 16
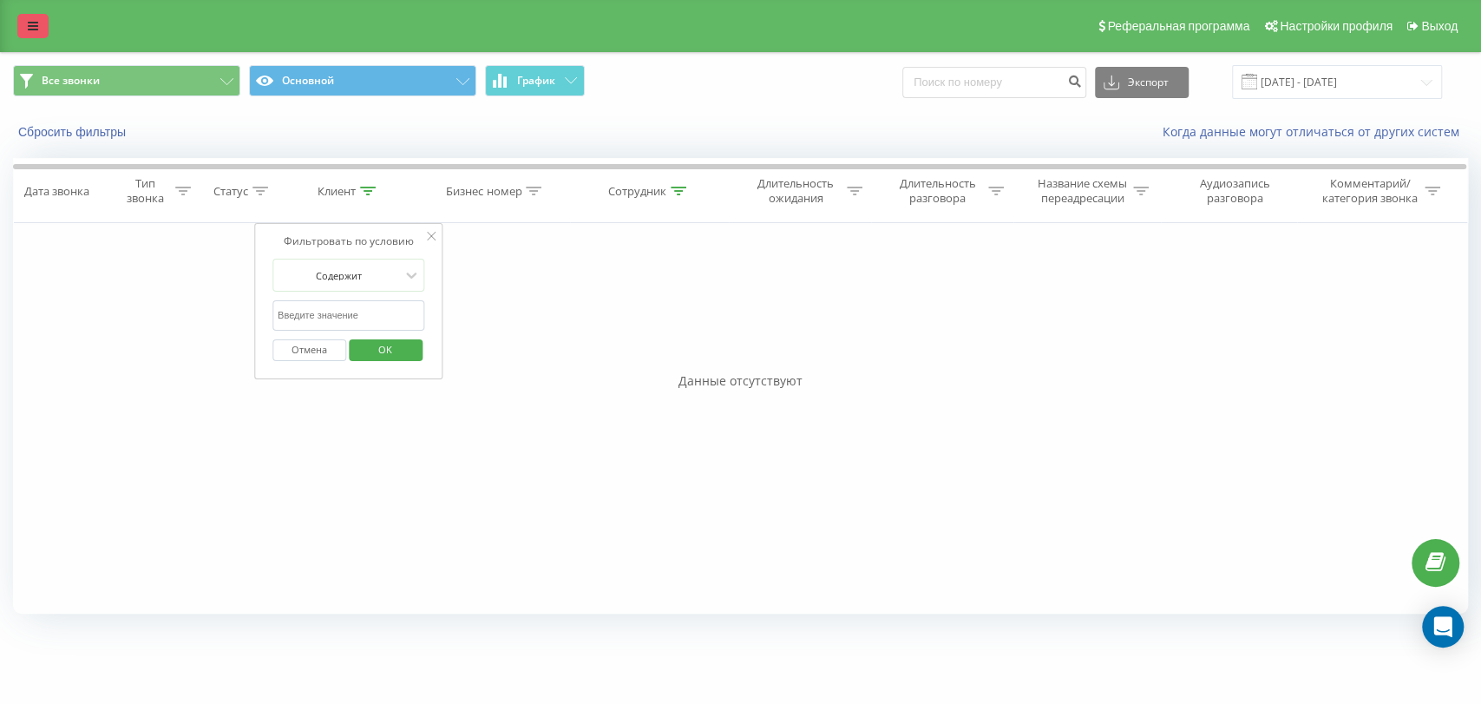
click at [38, 25] on link at bounding box center [32, 26] width 31 height 24
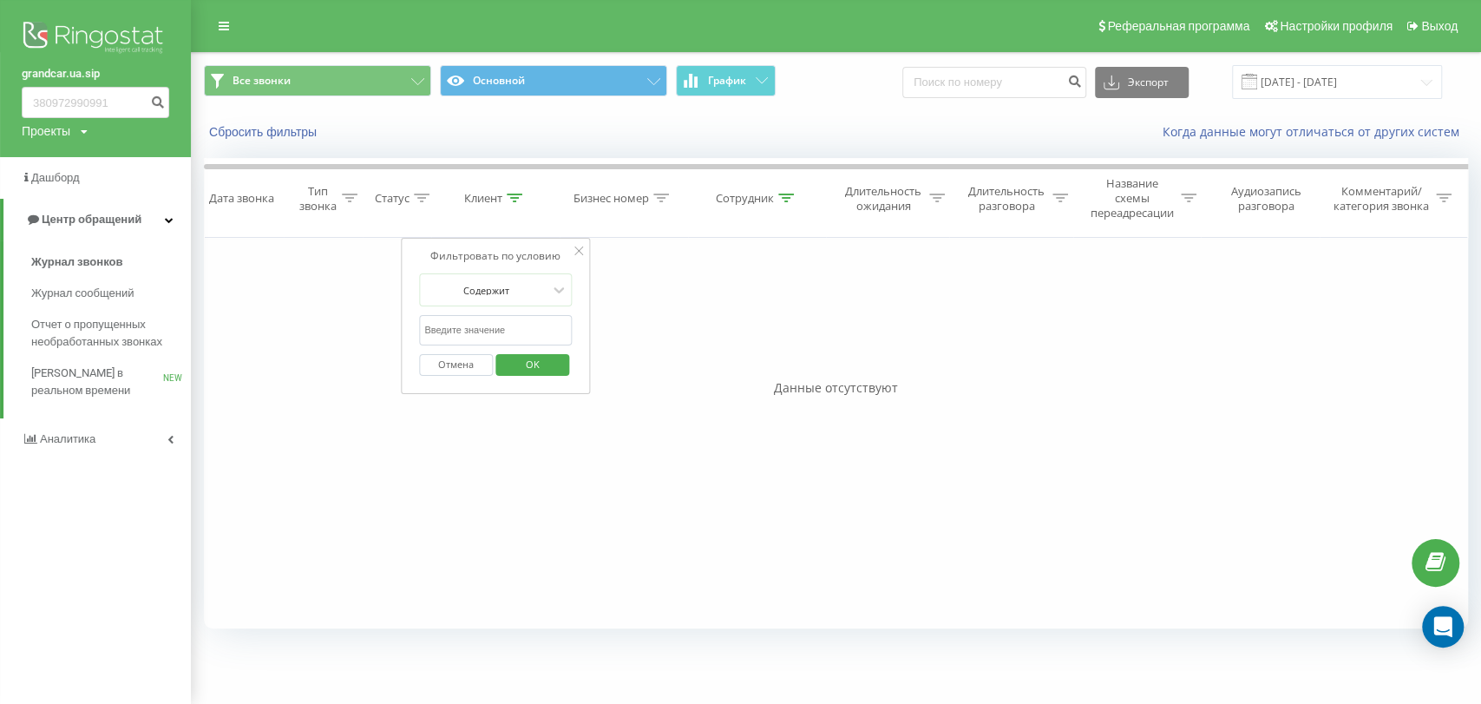
click at [83, 70] on link "grandcar.ua.sip" at bounding box center [96, 73] width 148 height 17
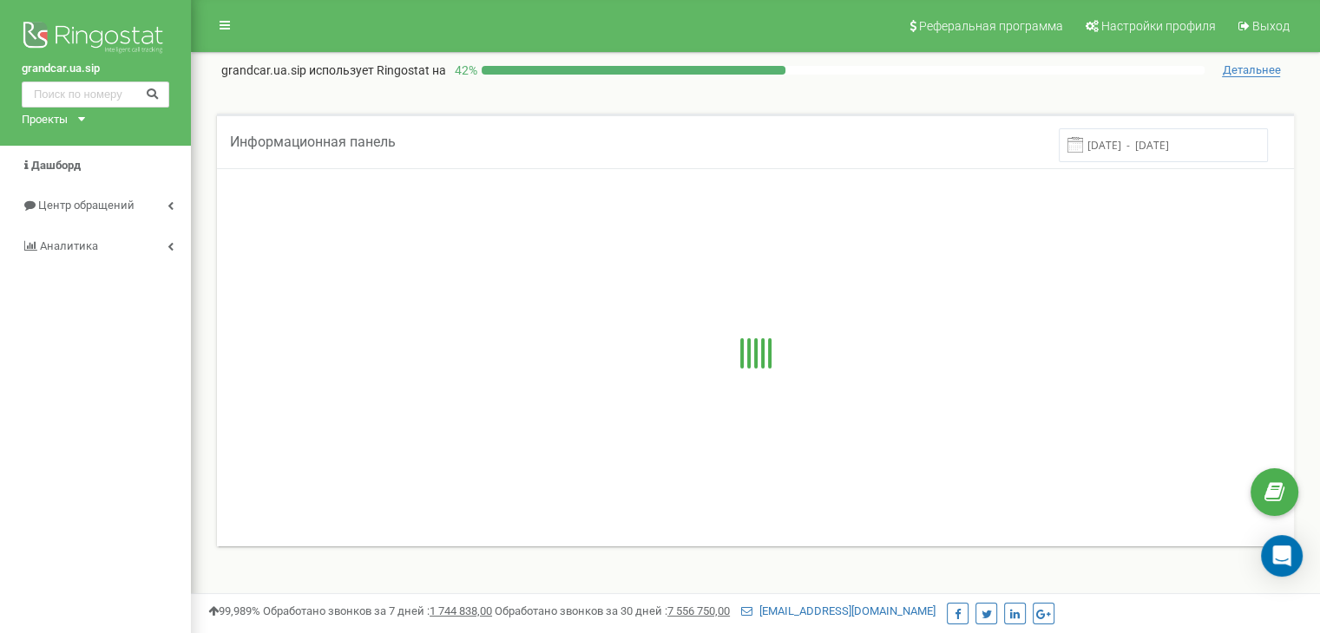
click at [45, 115] on div "Проекты" at bounding box center [45, 120] width 46 height 16
click at [69, 183] on link "grandcar.ua.sip" at bounding box center [71, 184] width 79 height 9
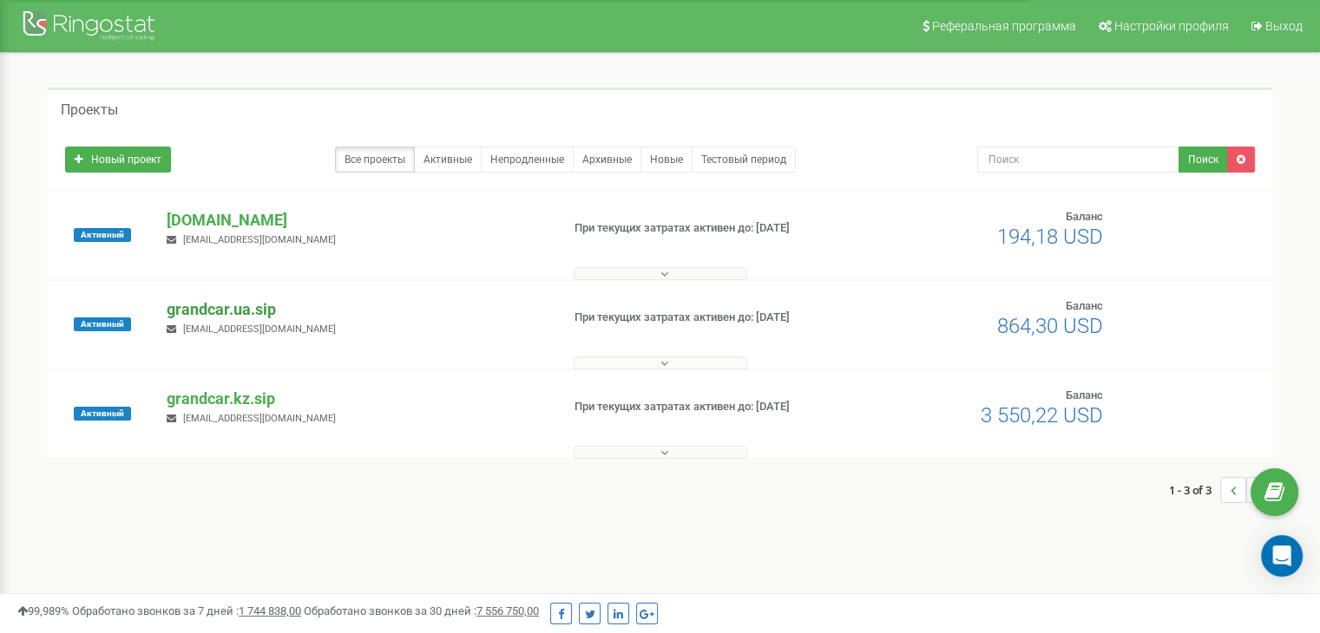
click at [204, 304] on p "grandcar.ua.sip" at bounding box center [356, 310] width 379 height 23
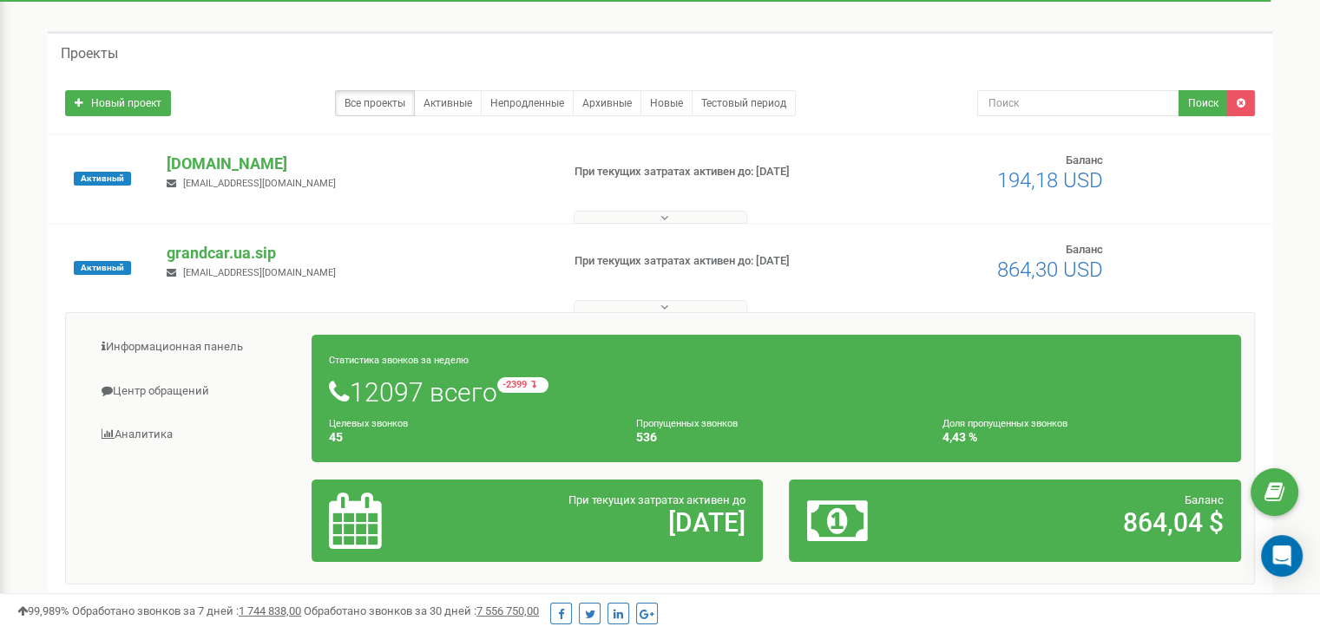
scroll to position [87, 0]
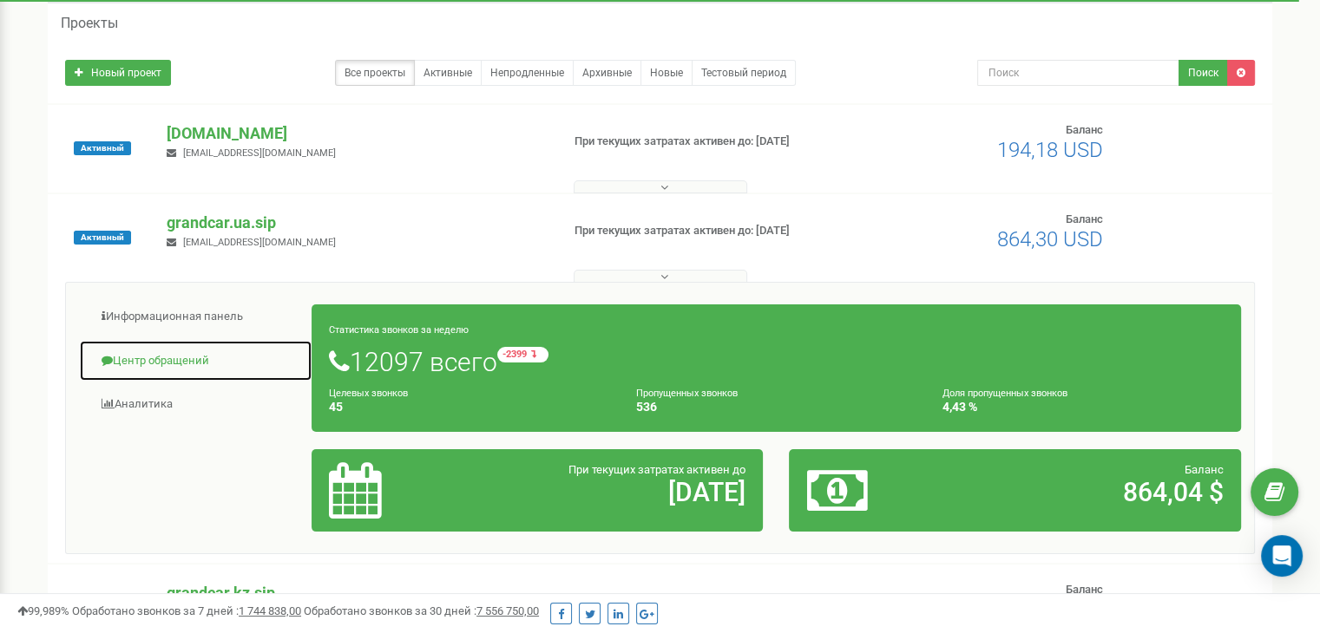
click at [115, 360] on link "Центр обращений" at bounding box center [195, 361] width 233 height 43
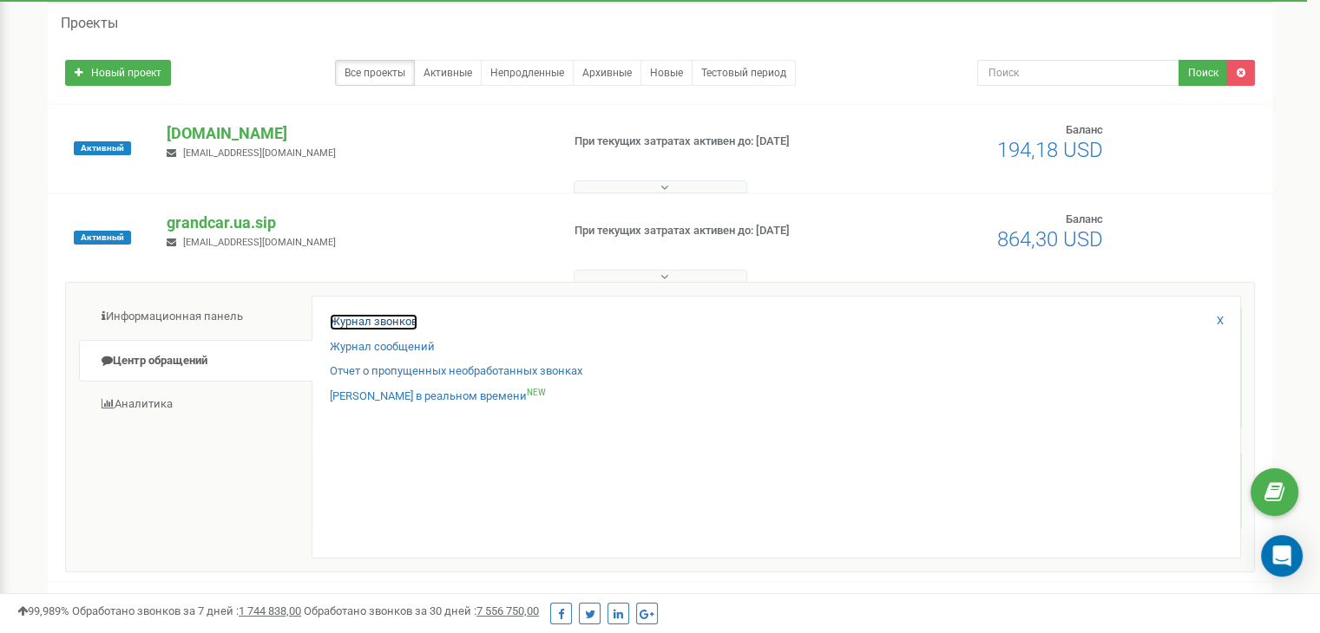
click at [401, 326] on link "Журнал звонков" at bounding box center [374, 322] width 88 height 16
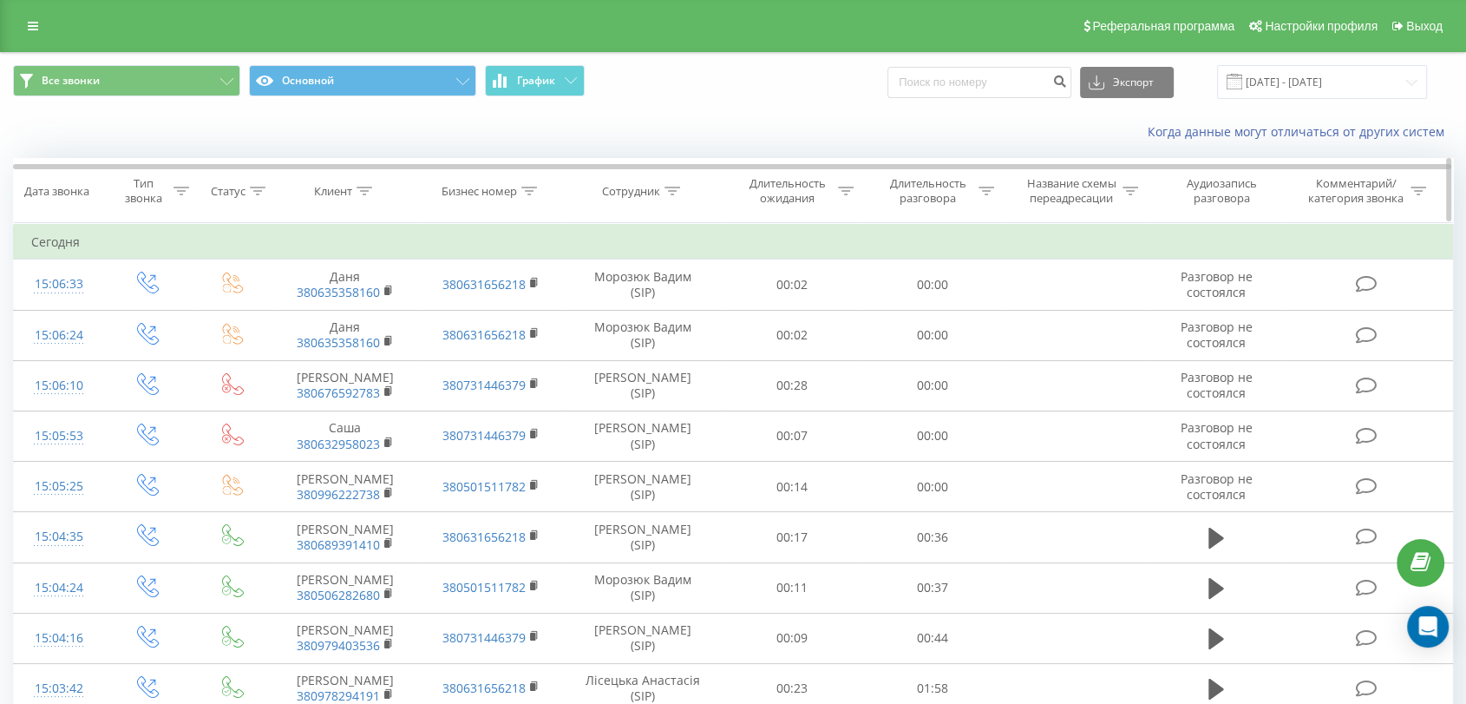
click at [672, 195] on div at bounding box center [673, 191] width 16 height 15
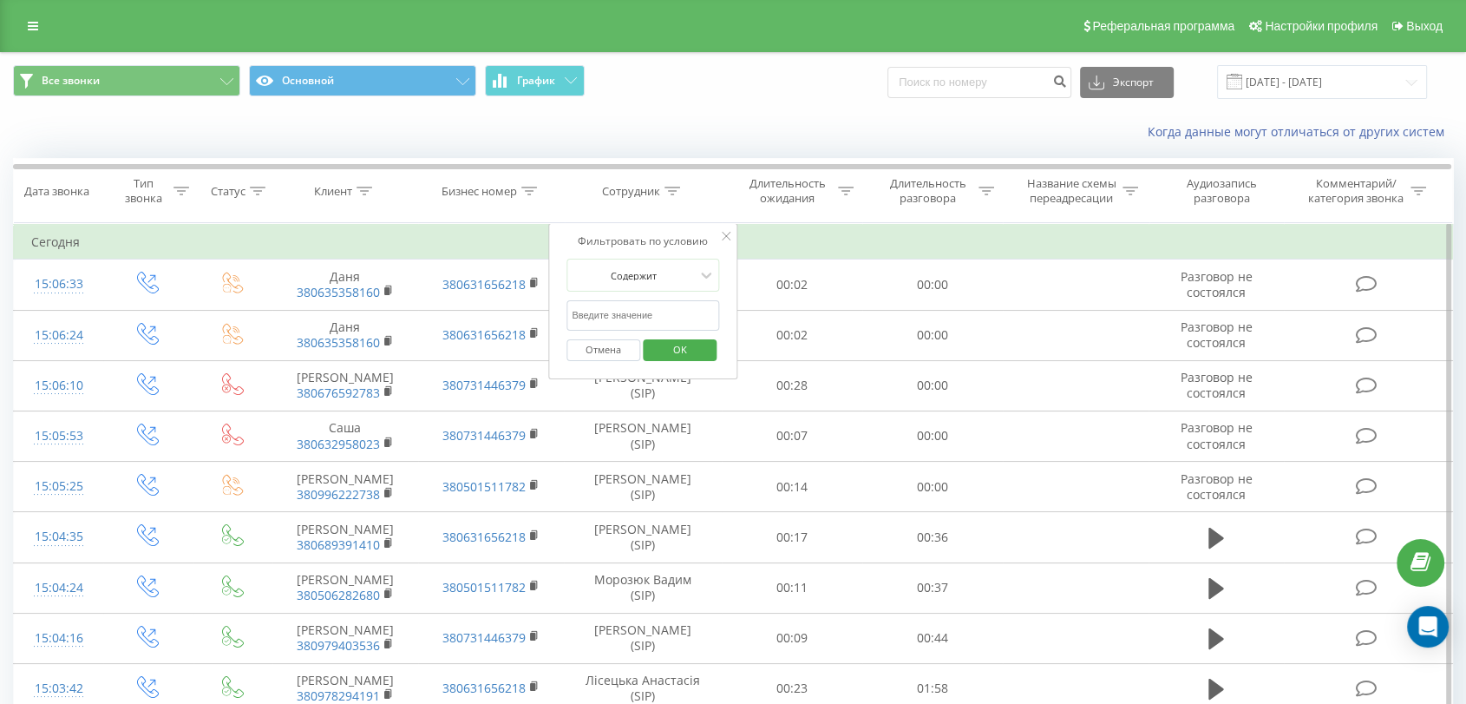
click at [634, 324] on input "text" at bounding box center [643, 315] width 153 height 30
click at [625, 326] on input "Шутько" at bounding box center [643, 315] width 153 height 30
type input "Шутько"
click at [663, 346] on span "OK" at bounding box center [680, 349] width 49 height 27
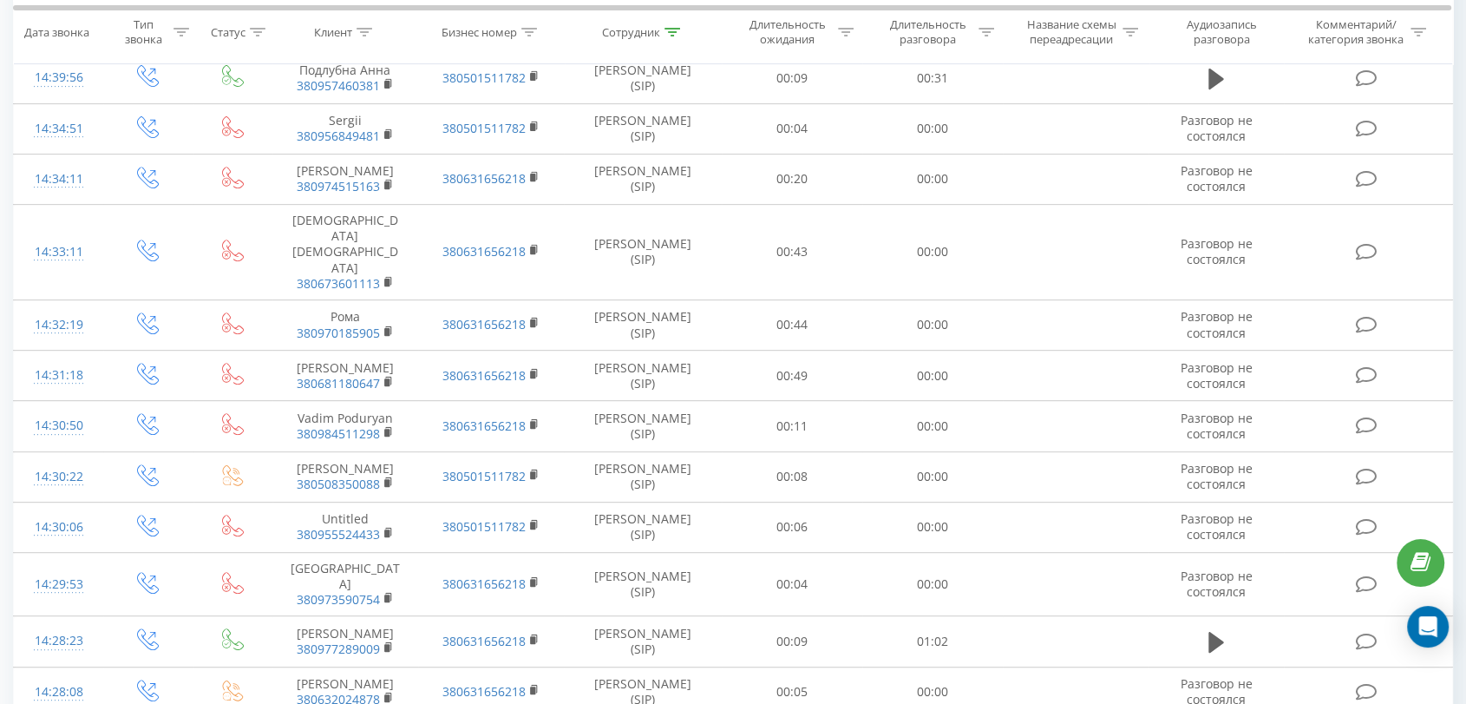
scroll to position [894, 0]
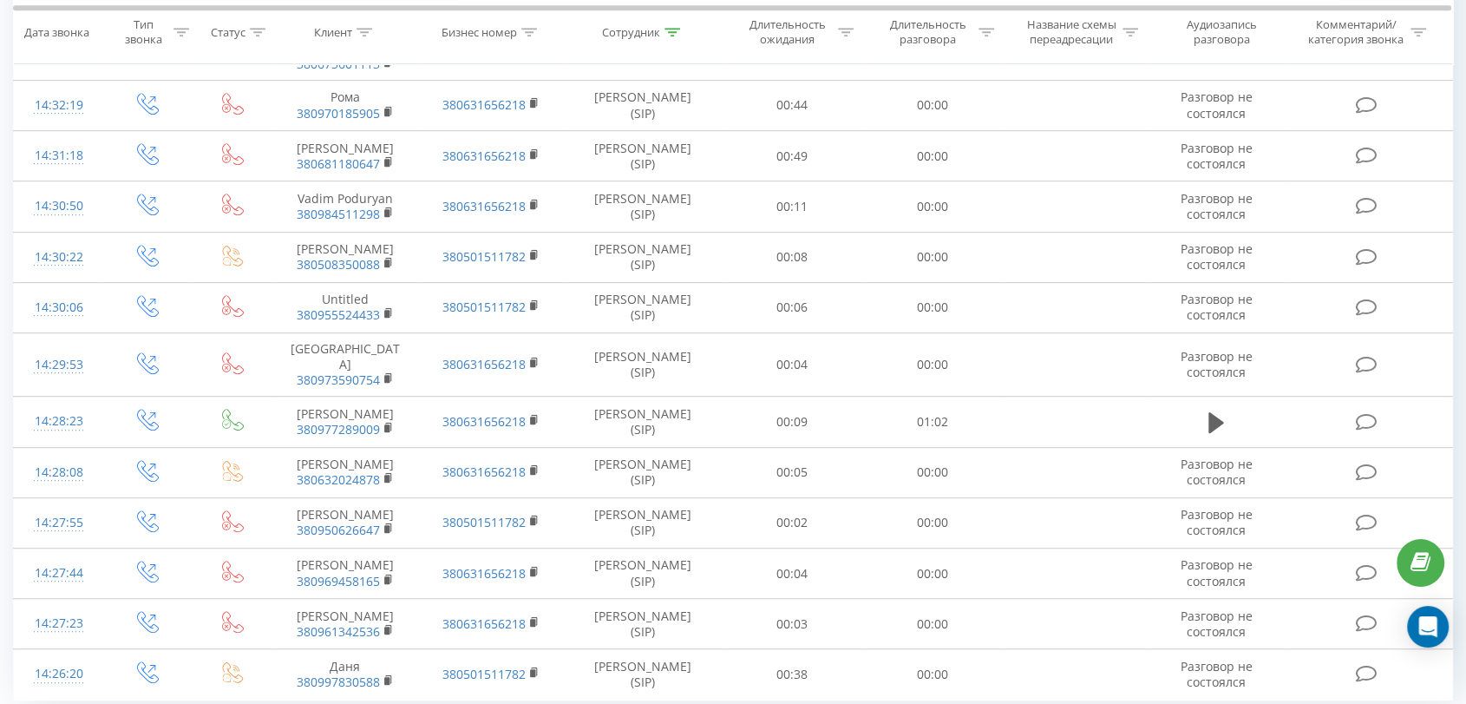
click at [145, 703] on span "100" at bounding box center [147, 714] width 21 height 16
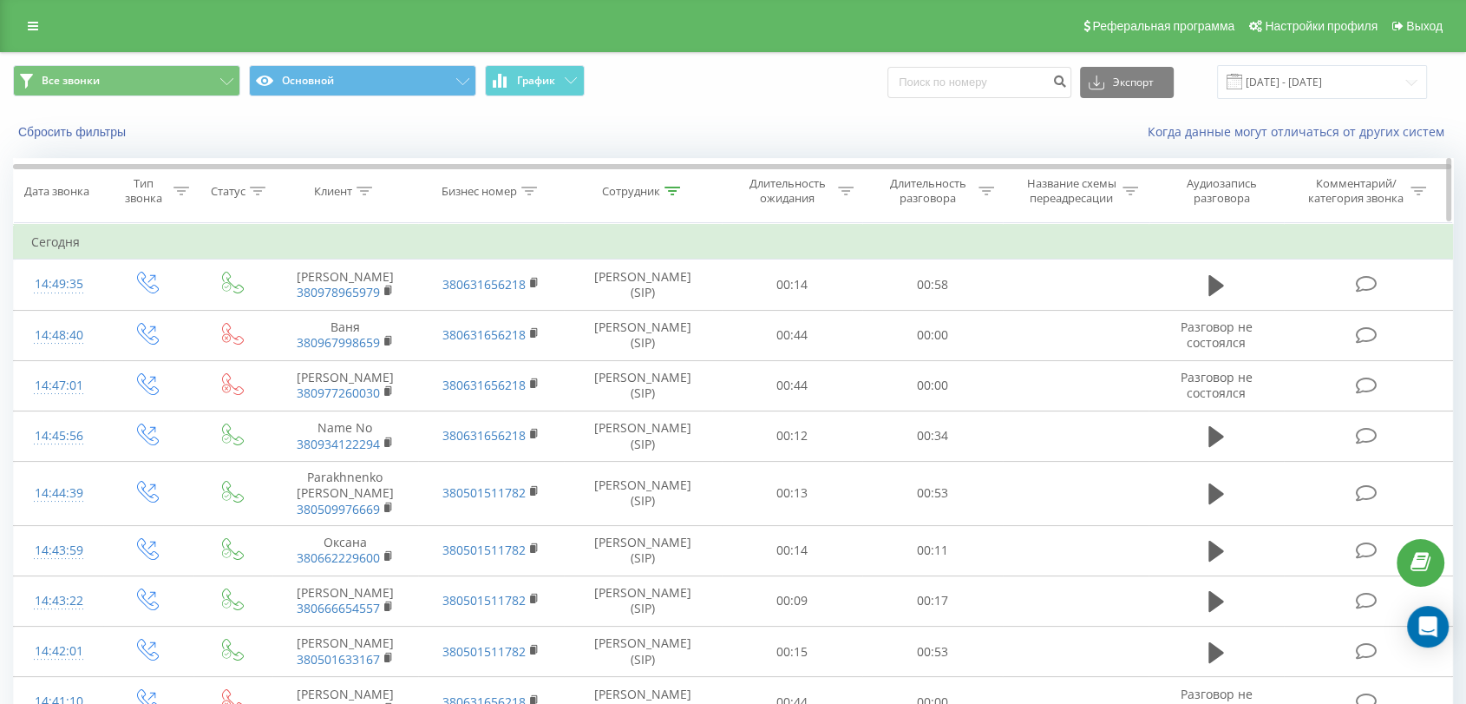
click at [673, 189] on icon at bounding box center [673, 191] width 16 height 9
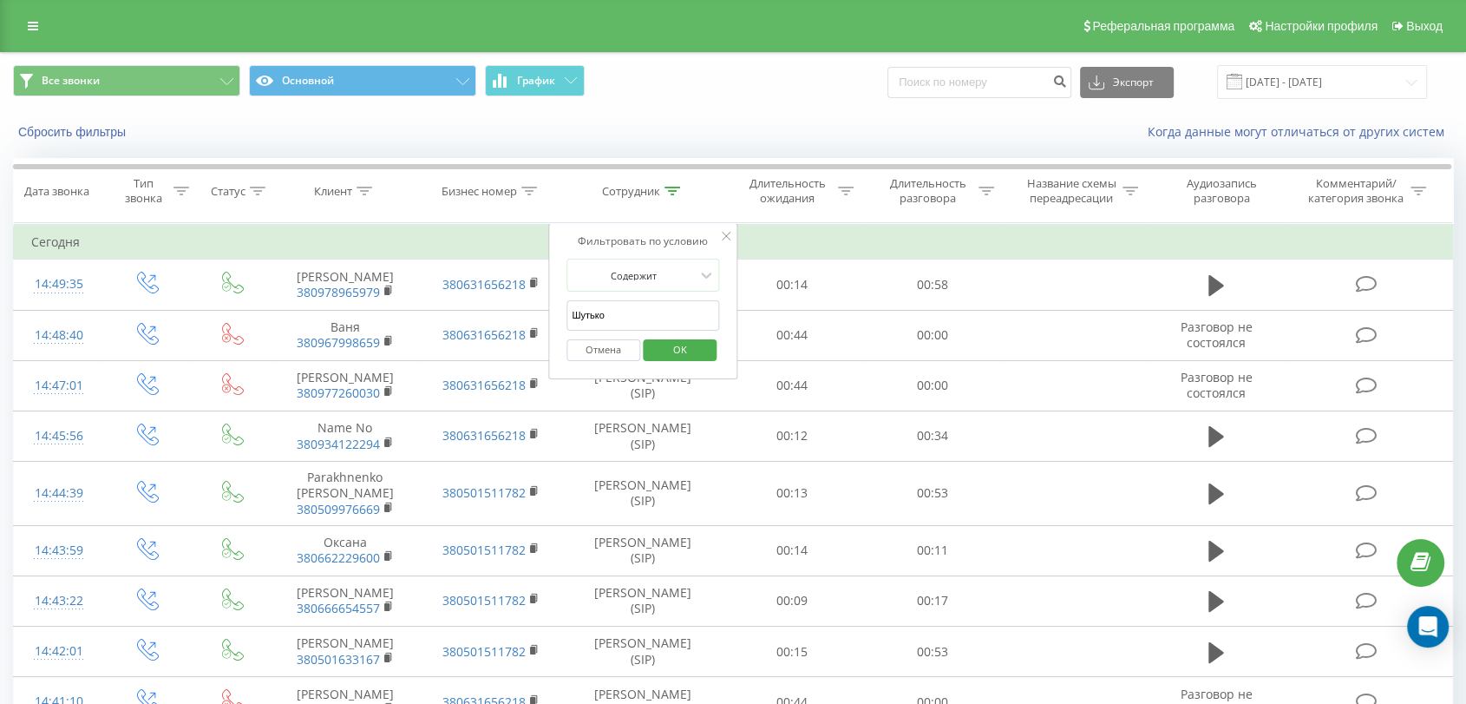
click at [603, 348] on button "Отмена" at bounding box center [604, 350] width 74 height 22
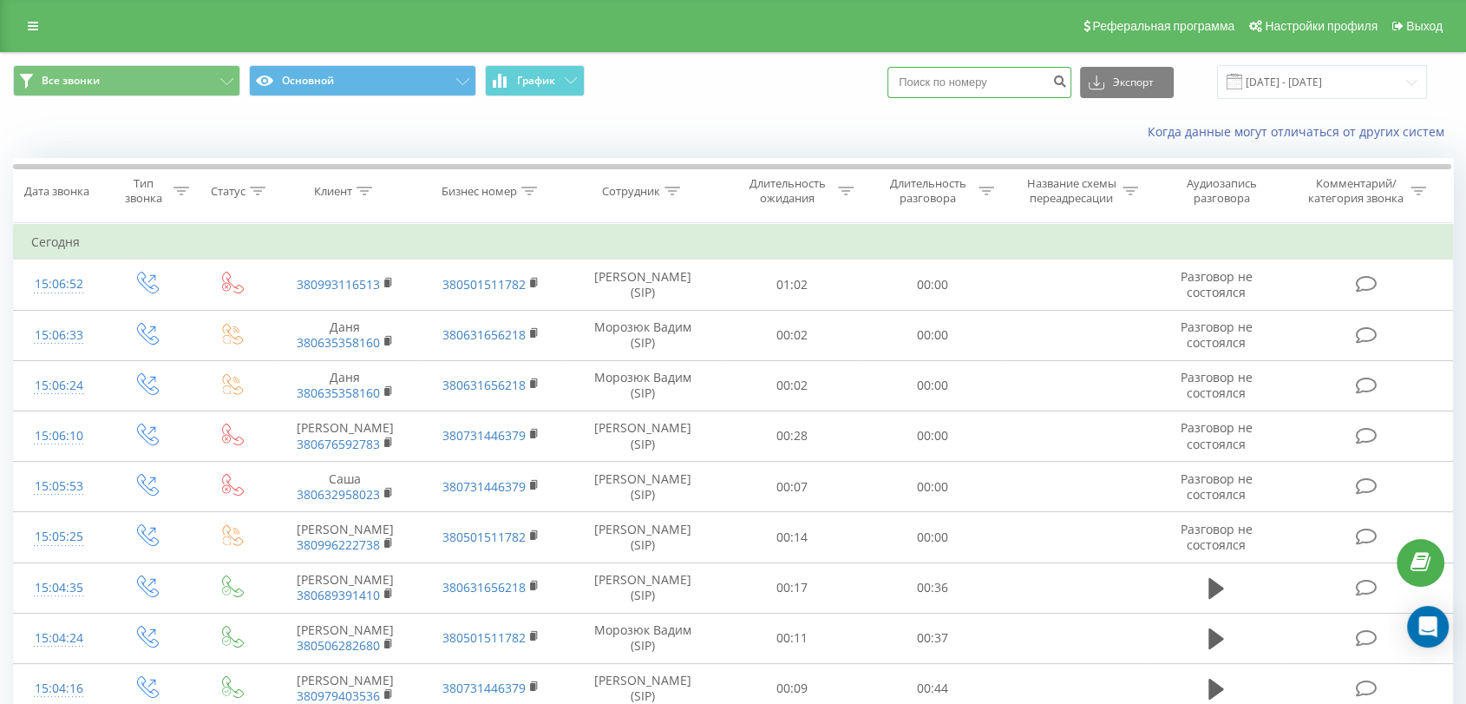
click at [965, 81] on input at bounding box center [980, 82] width 184 height 31
paste input "380 97 299 0991"
type input "380 97 299 0991"
click at [1127, 89] on button "Экспорт" at bounding box center [1127, 82] width 94 height 31
click at [1054, 71] on input "380 97 299 0991" at bounding box center [980, 82] width 184 height 31
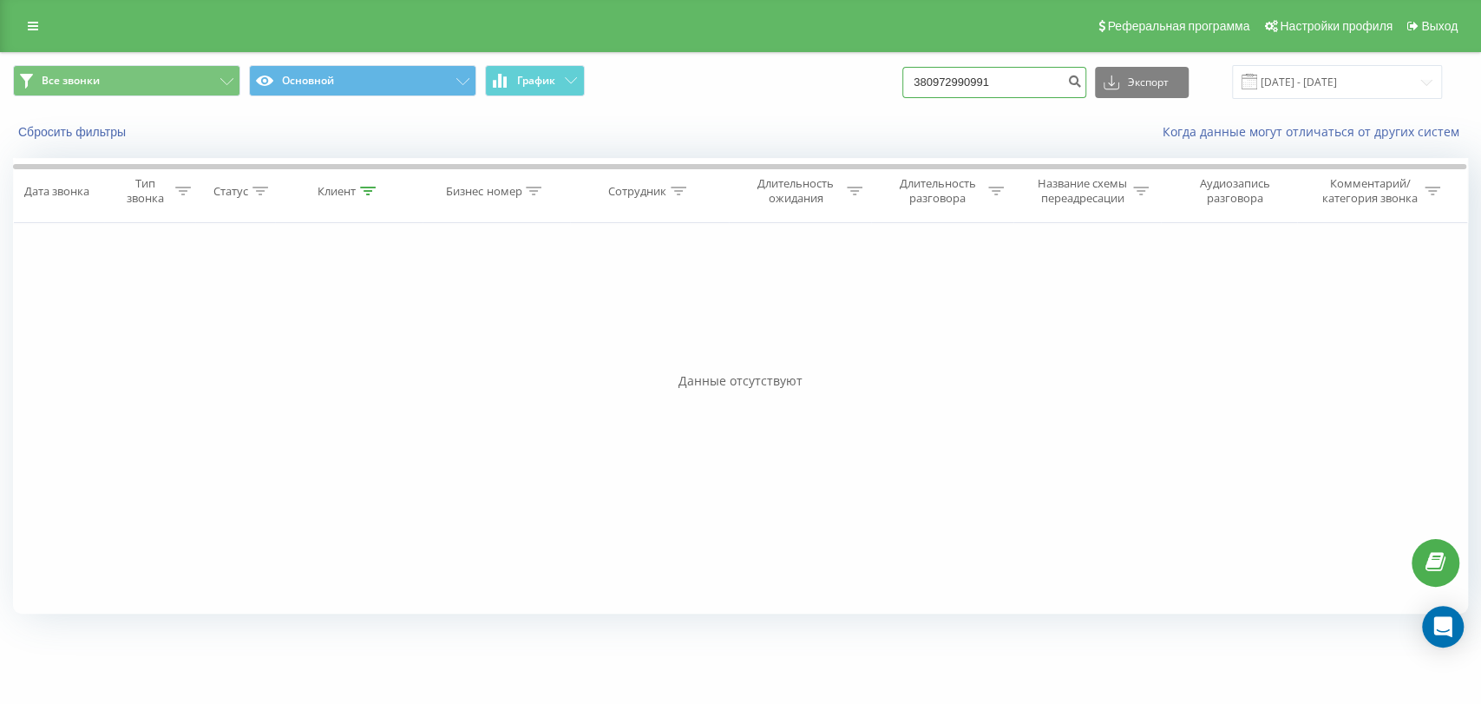
click at [1027, 85] on input "380972990991" at bounding box center [994, 82] width 184 height 31
click at [26, 24] on link at bounding box center [32, 26] width 31 height 24
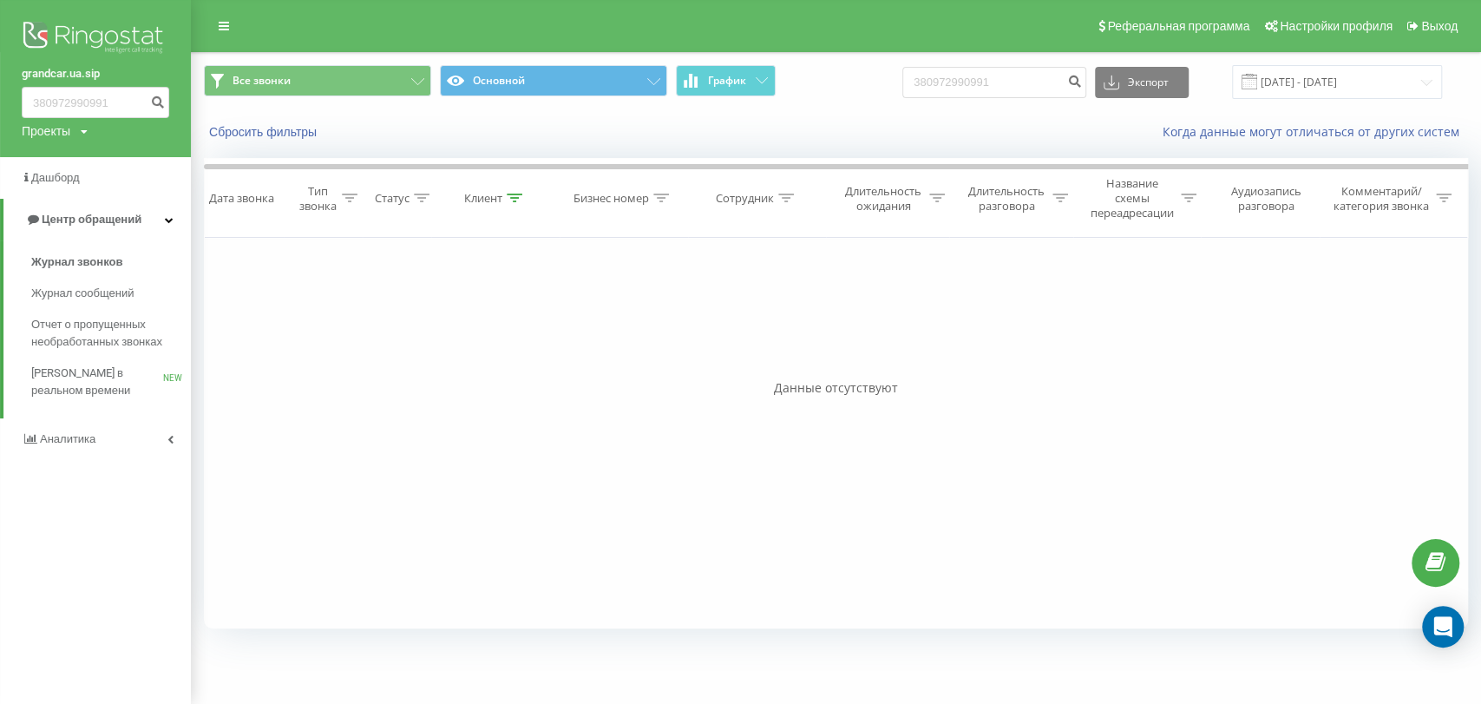
click at [987, 99] on div "380972990991 Экспорт .csv .xls .xlsx [DATE] - [DATE]" at bounding box center [1172, 82] width 540 height 34
click at [1021, 86] on input "380972990991" at bounding box center [994, 82] width 184 height 31
drag, startPoint x: 972, startPoint y: 86, endPoint x: 935, endPoint y: 86, distance: 37.3
click at [935, 86] on input "380972990991" at bounding box center [994, 82] width 184 height 31
paste input "63 165 6218"
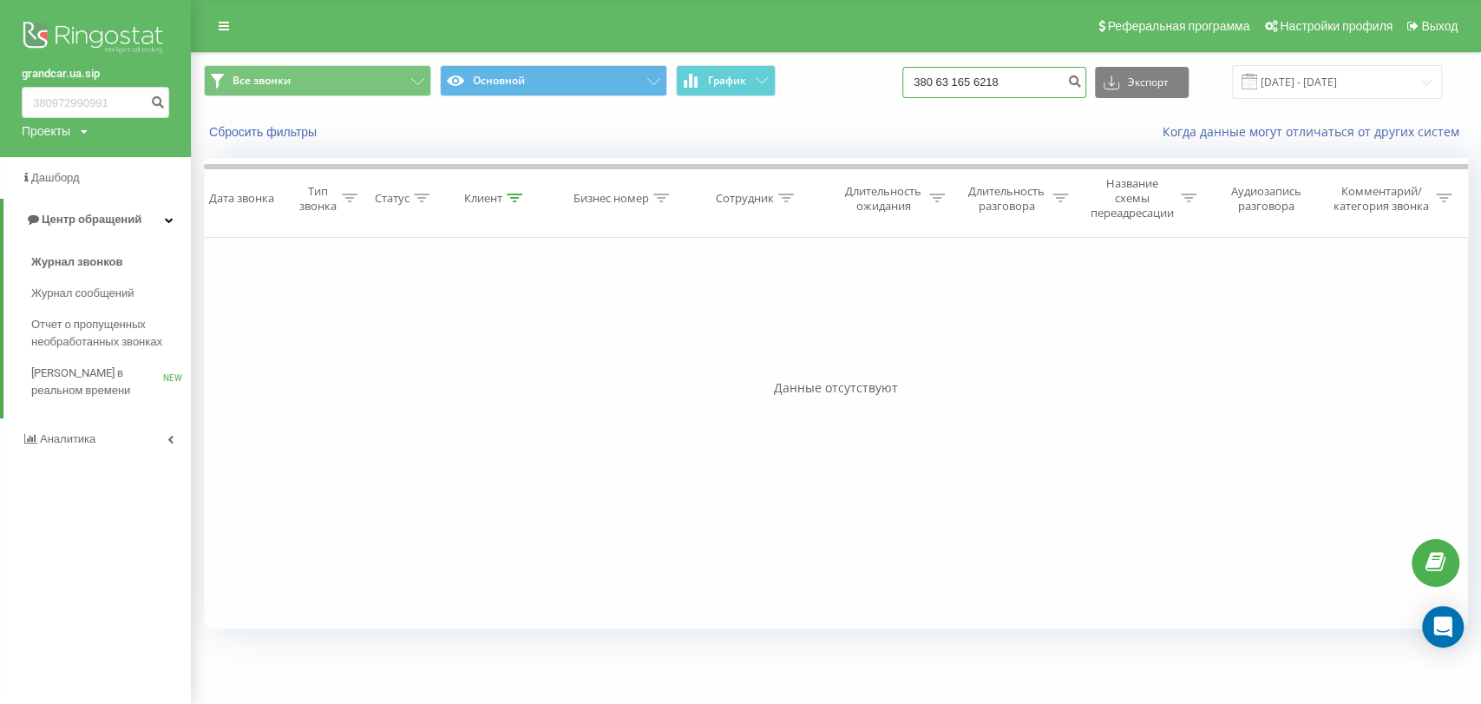
type input "380 63 165 6218"
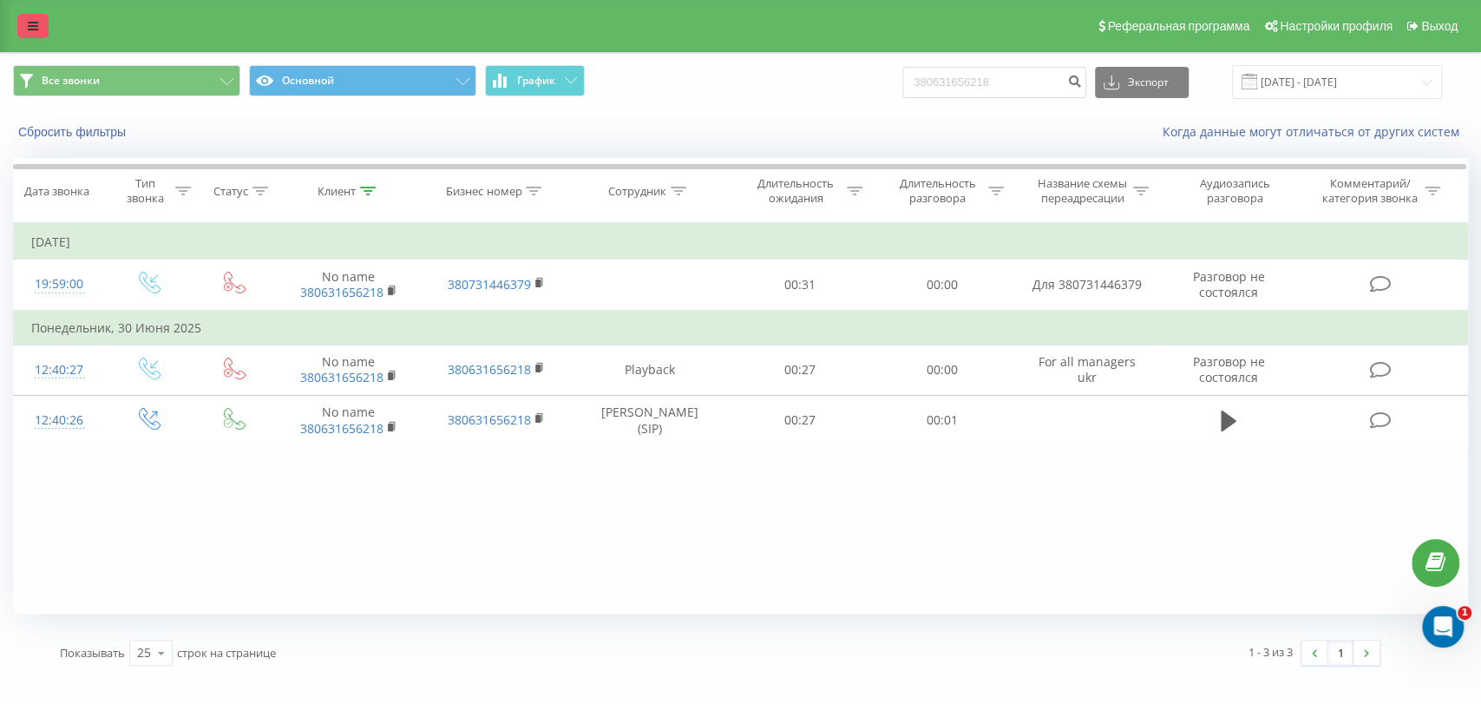
click at [23, 30] on link at bounding box center [32, 26] width 31 height 24
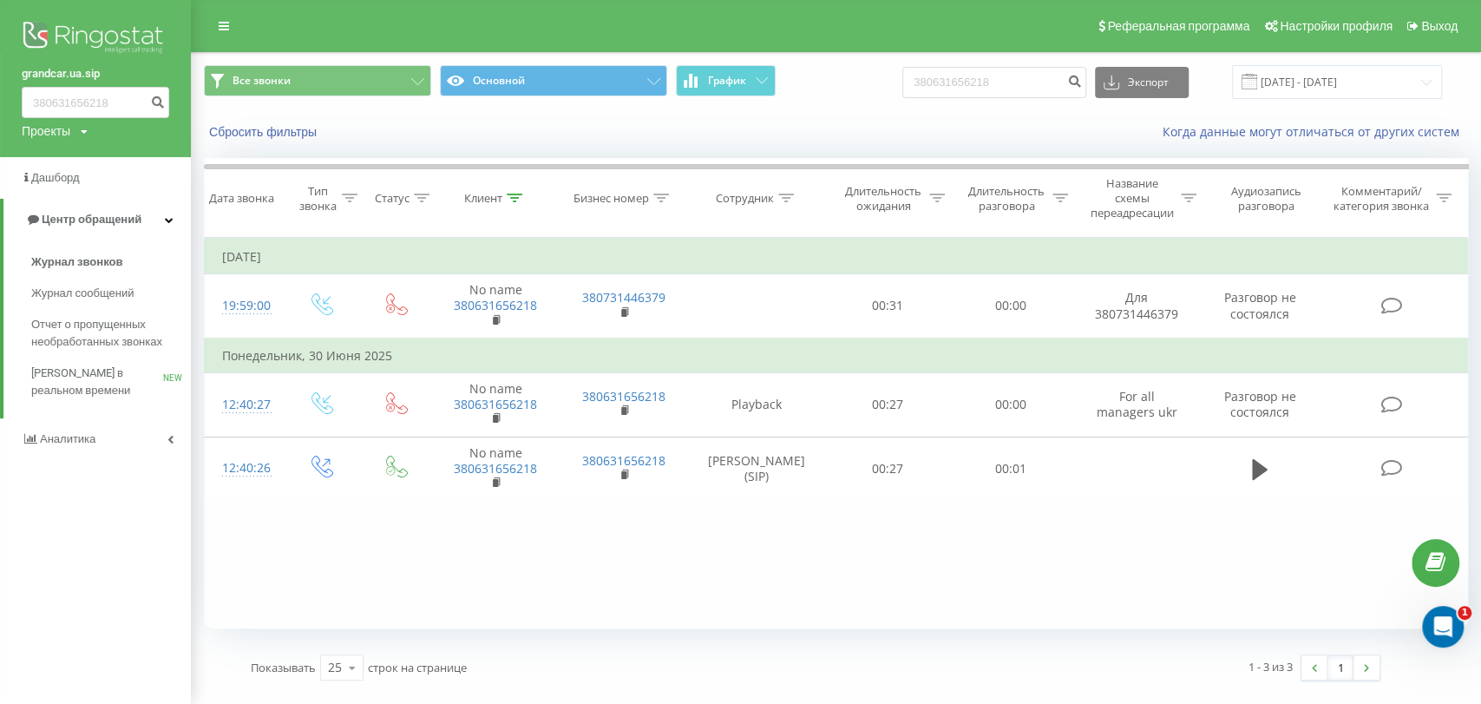
click at [58, 134] on div "Проекты" at bounding box center [46, 130] width 49 height 17
click at [97, 189] on link "[DOMAIN_NAME]" at bounding box center [78, 190] width 84 height 14
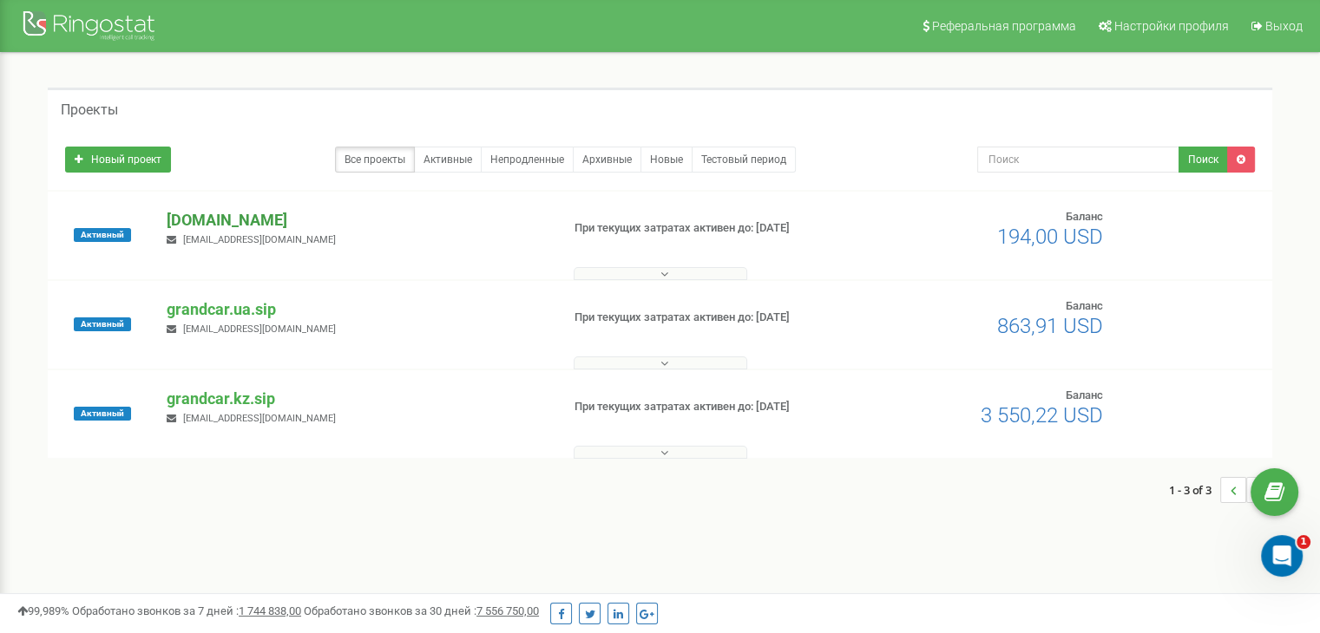
click at [239, 216] on p "[DOMAIN_NAME]" at bounding box center [356, 220] width 379 height 23
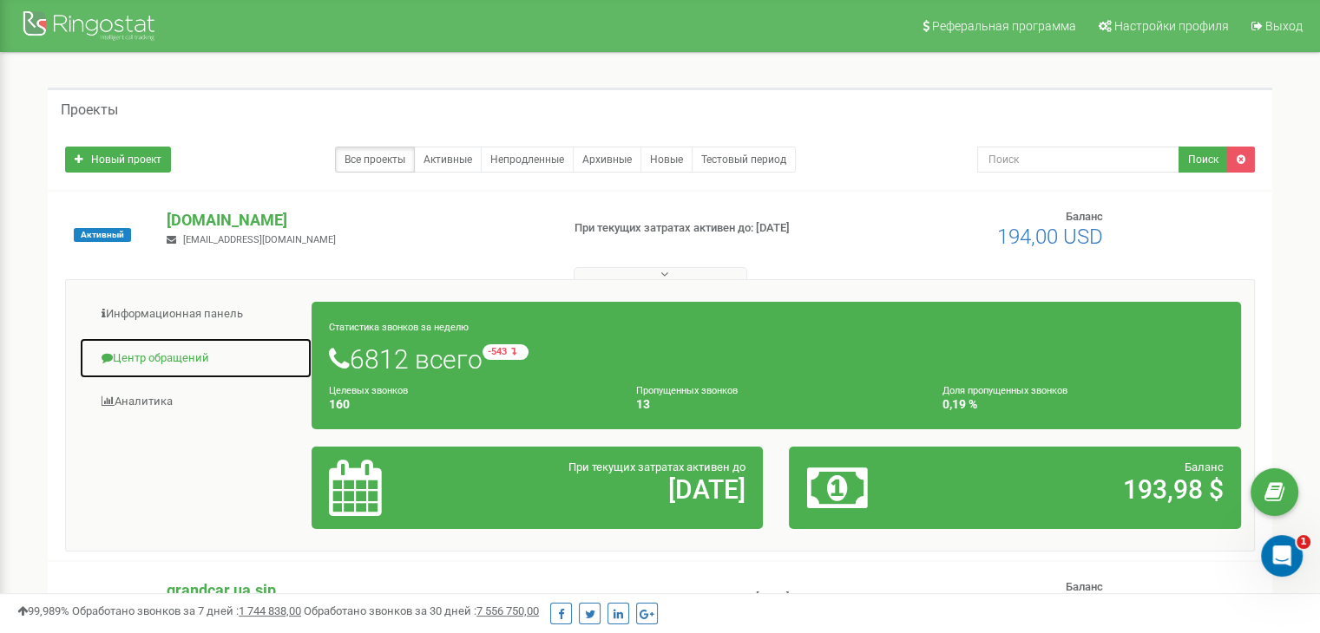
click at [190, 352] on link "Центр обращений" at bounding box center [195, 359] width 233 height 43
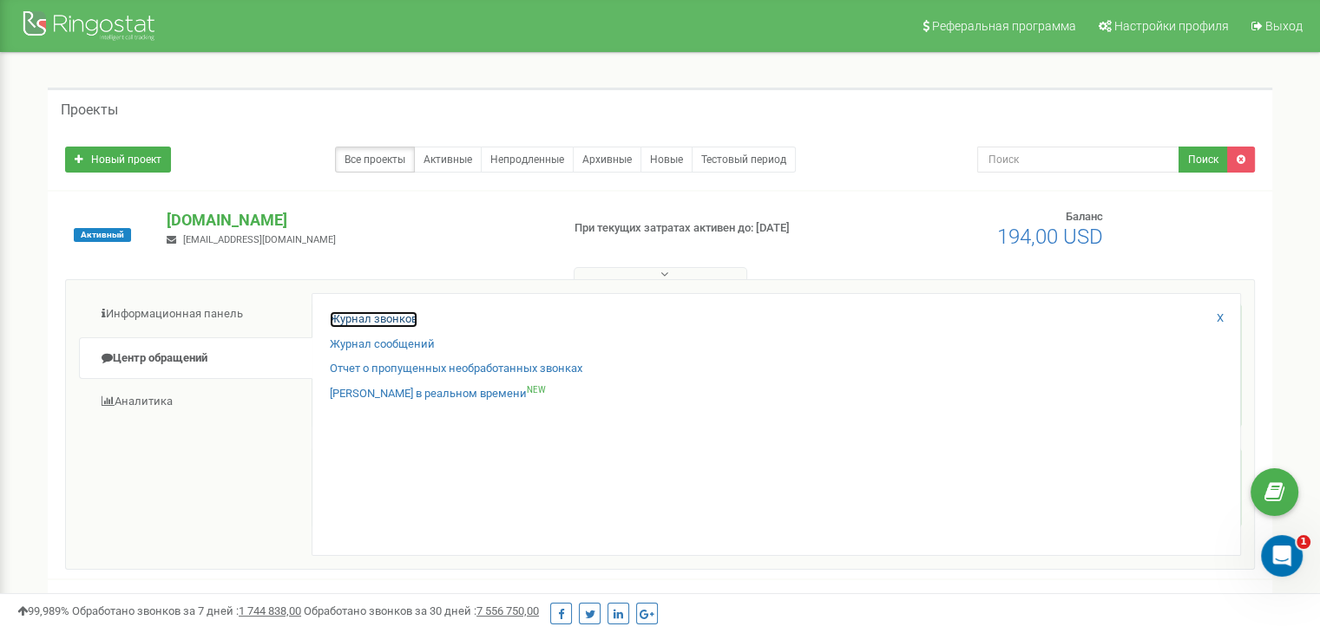
click at [396, 315] on link "Журнал звонков" at bounding box center [374, 320] width 88 height 16
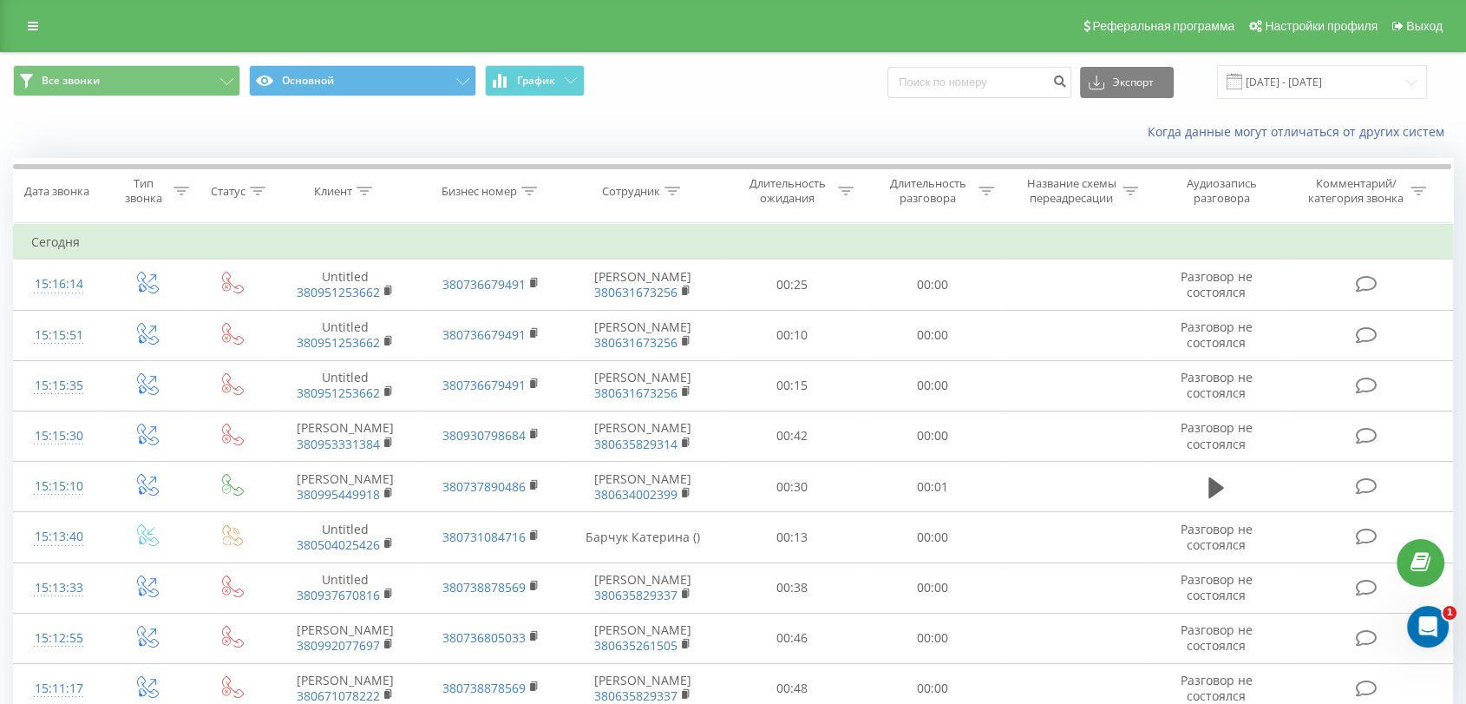
click at [989, 98] on div "Экспорт .csv .xls .xlsx 20.07.2025 - 20.08.2025" at bounding box center [1158, 82] width 540 height 34
click at [984, 78] on input at bounding box center [980, 82] width 184 height 31
paste input "380 63 165 6218"
type input "380 63 165 6218"
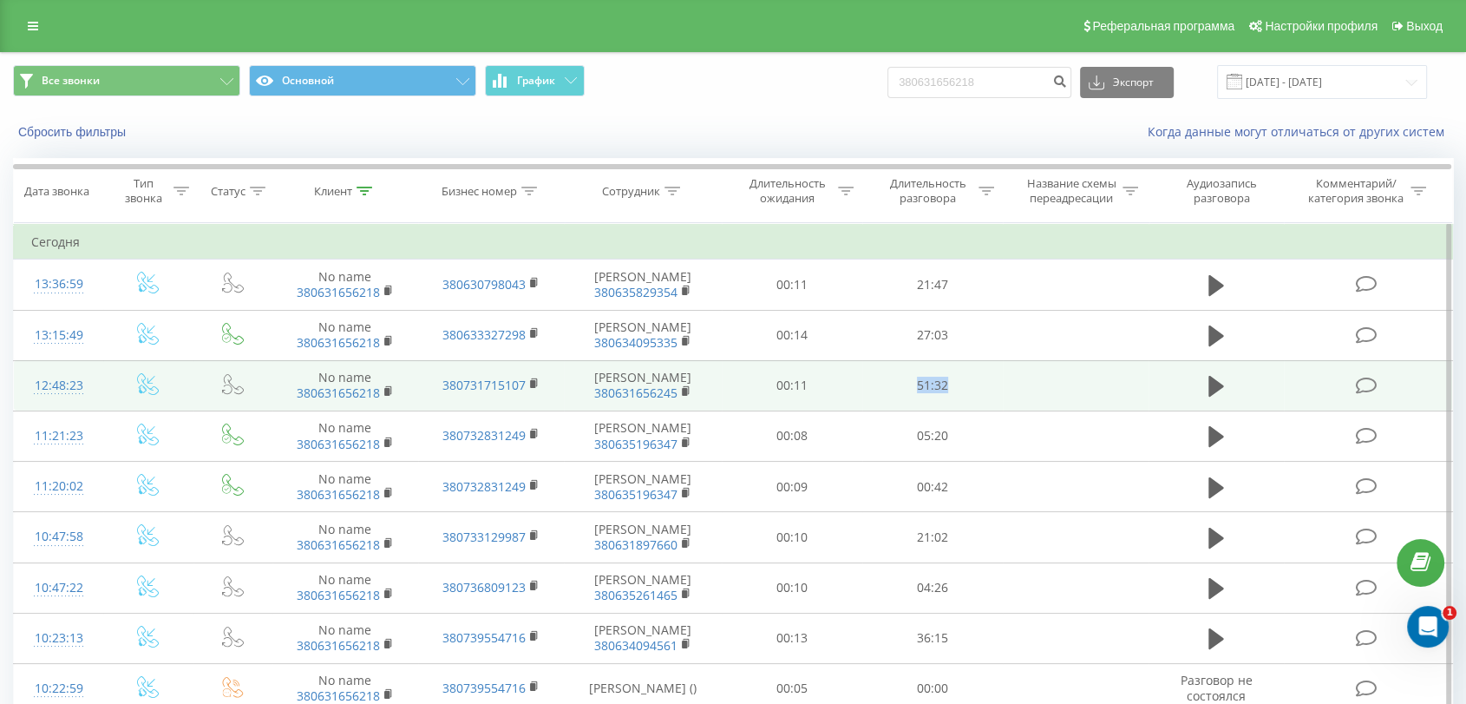
drag, startPoint x: 955, startPoint y: 406, endPoint x: 909, endPoint y: 411, distance: 45.4
click at [909, 410] on td "51:32" at bounding box center [933, 385] width 141 height 50
copy td "51:32"
click at [1210, 397] on icon at bounding box center [1217, 386] width 16 height 21
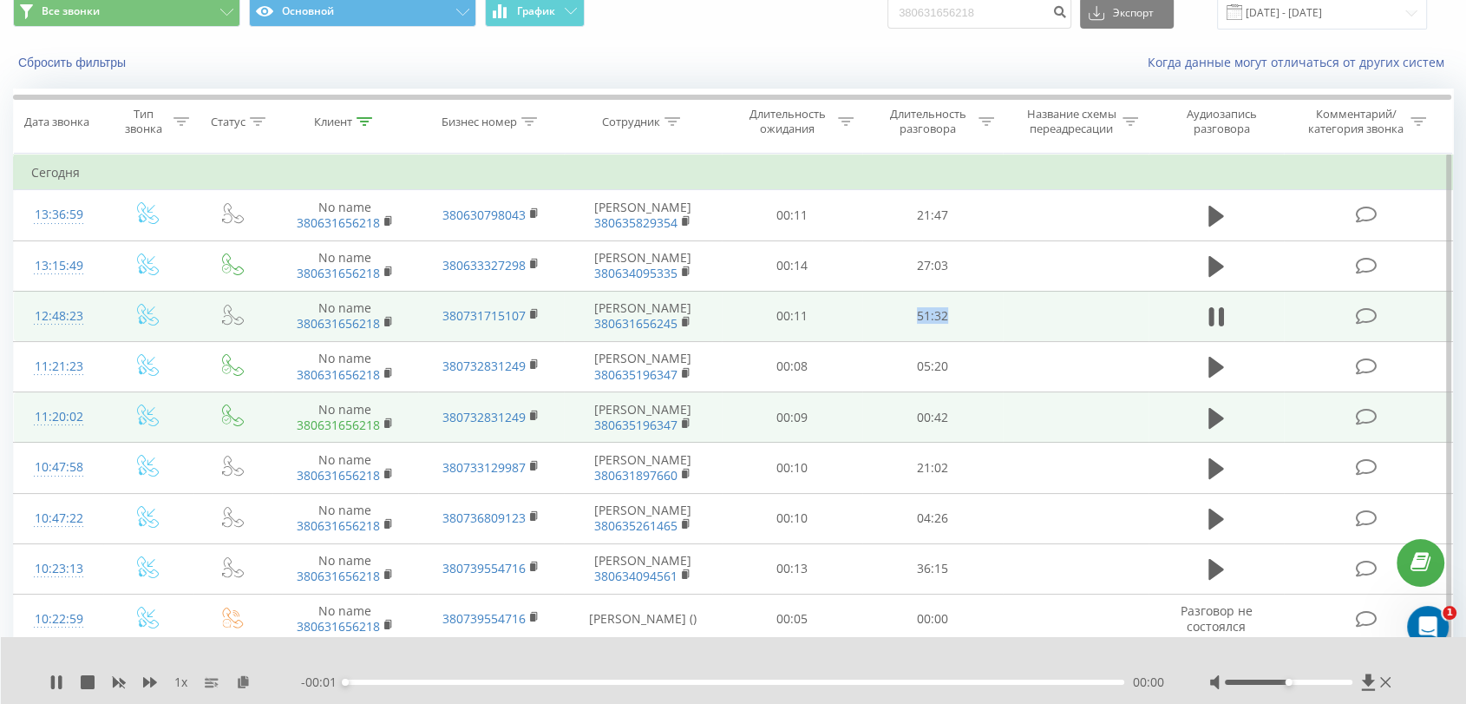
scroll to position [96, 0]
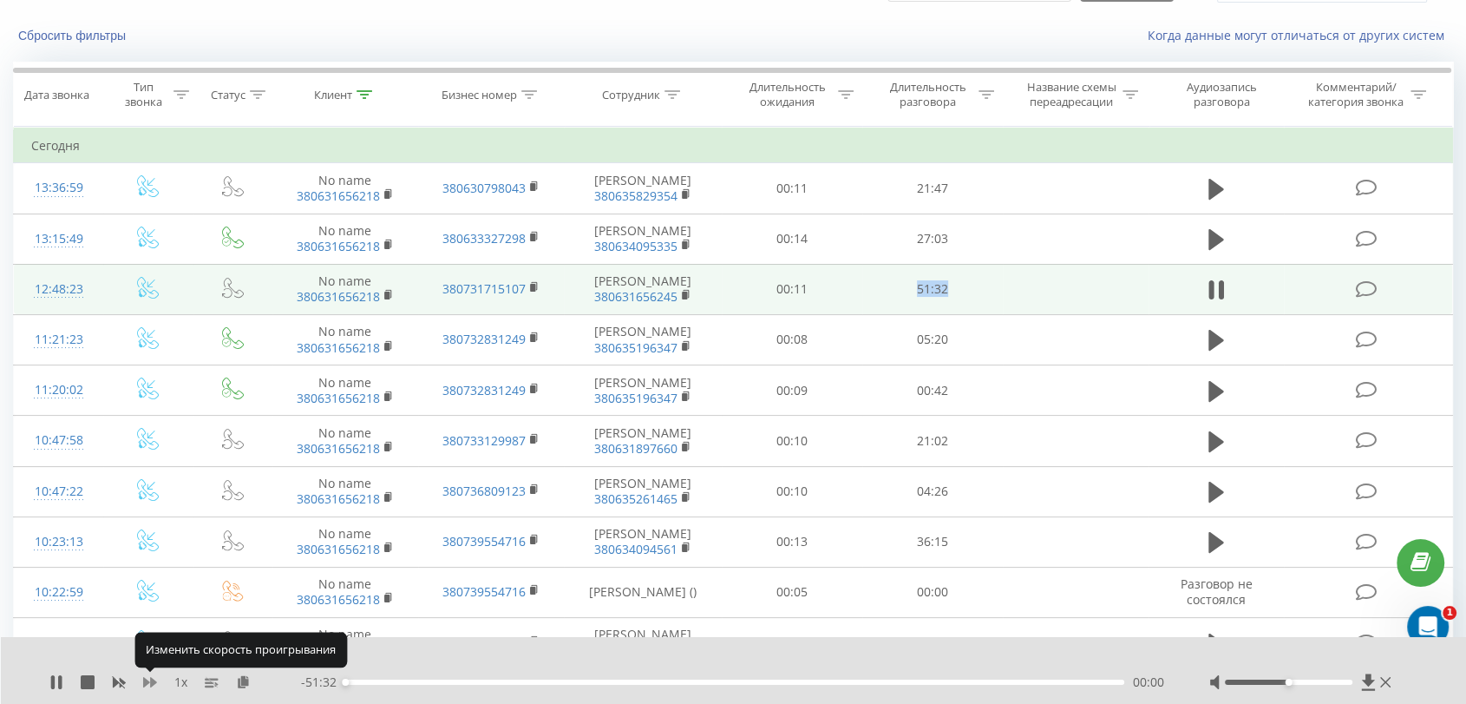
click at [143, 682] on icon at bounding box center [150, 682] width 14 height 14
